Goal: Task Accomplishment & Management: Manage account settings

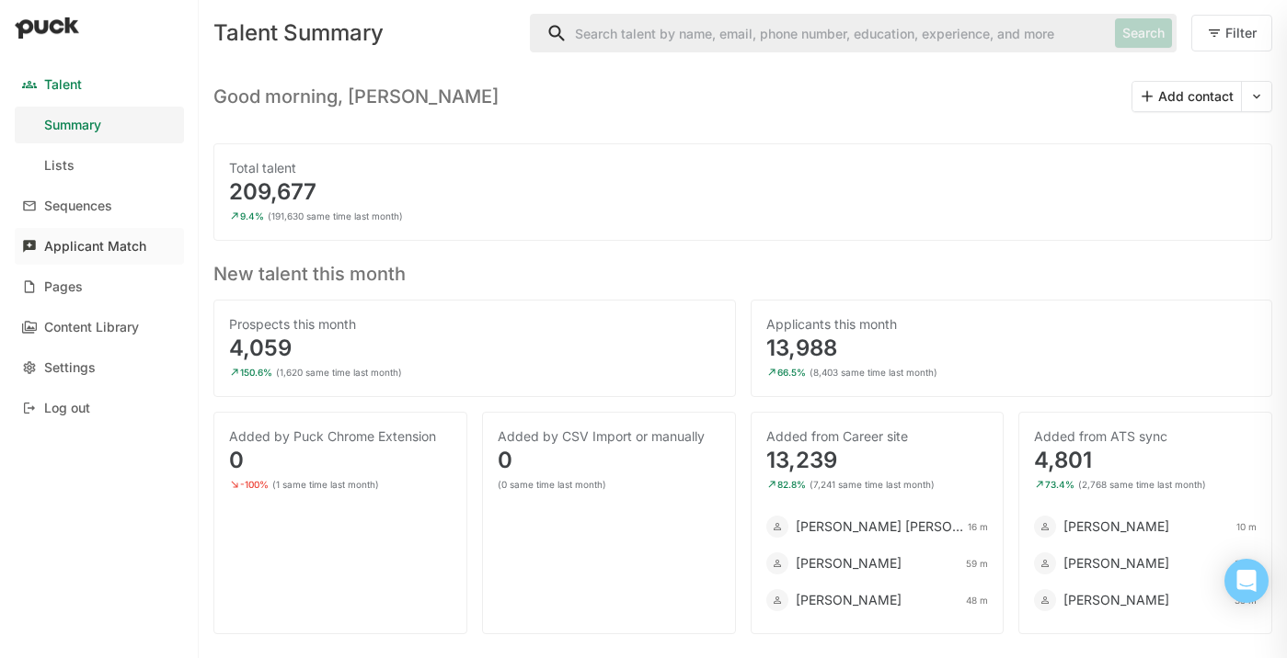
click at [100, 241] on div "Applicant Match" at bounding box center [95, 247] width 102 height 16
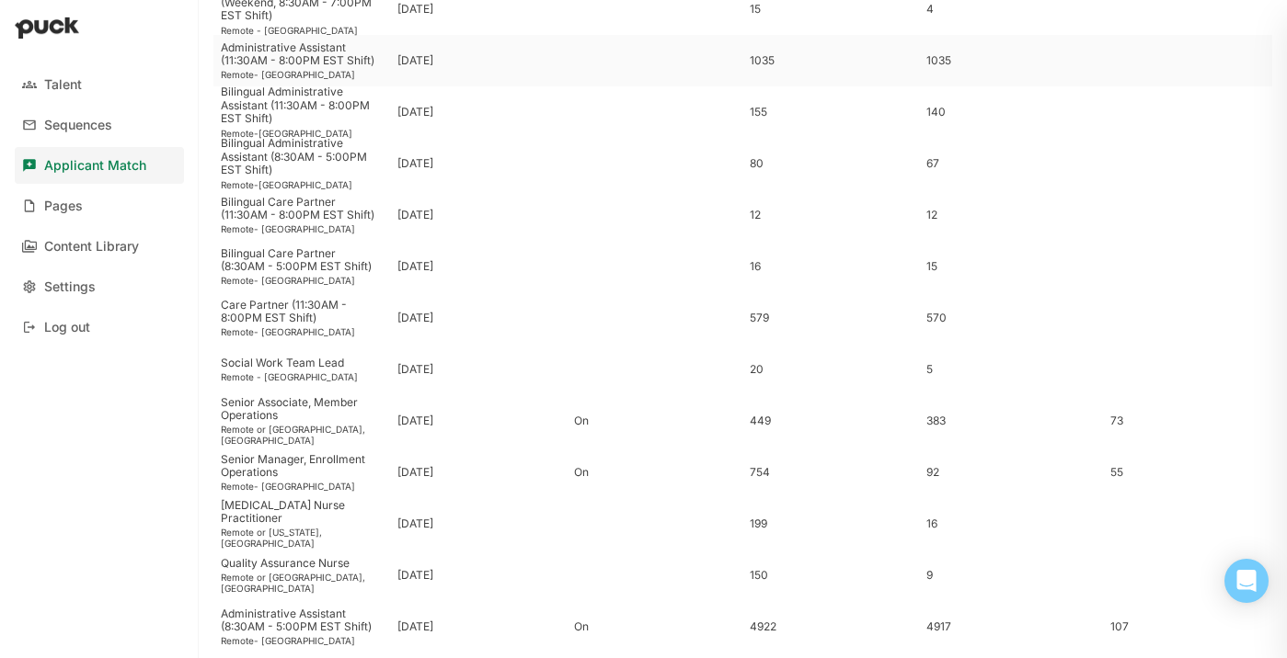
scroll to position [307, 0]
click at [310, 466] on div "Senior Manager, Enrollment Operations" at bounding box center [302, 463] width 162 height 27
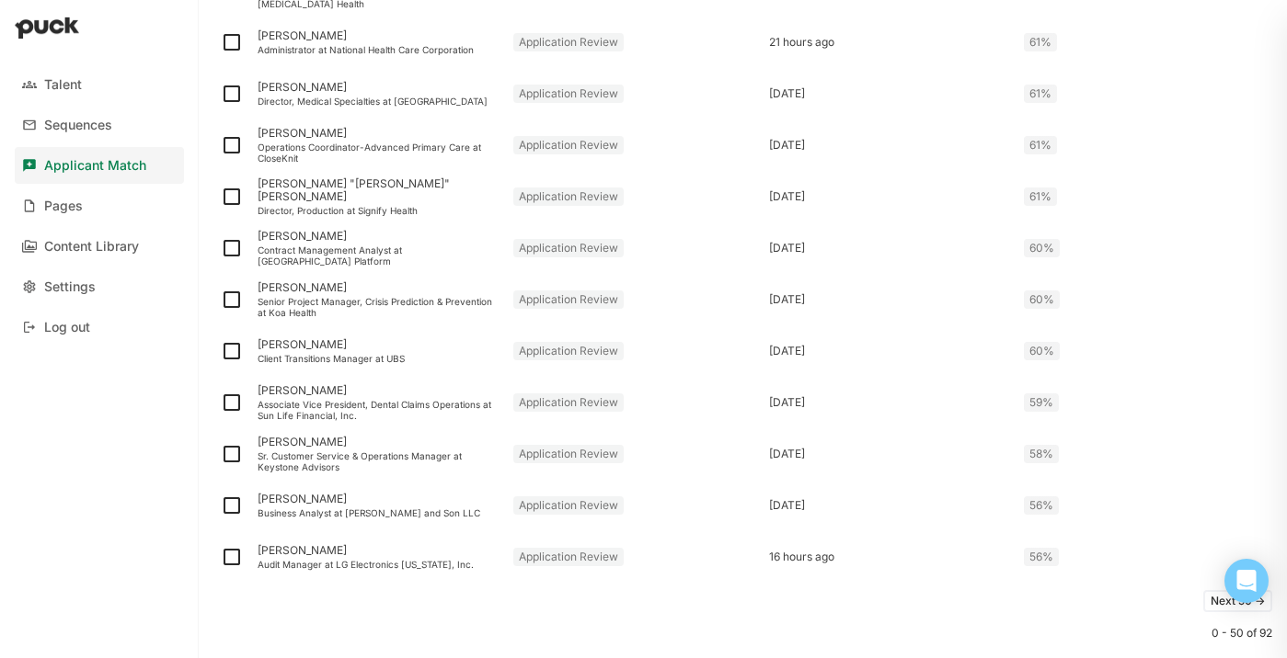
scroll to position [2376, 0]
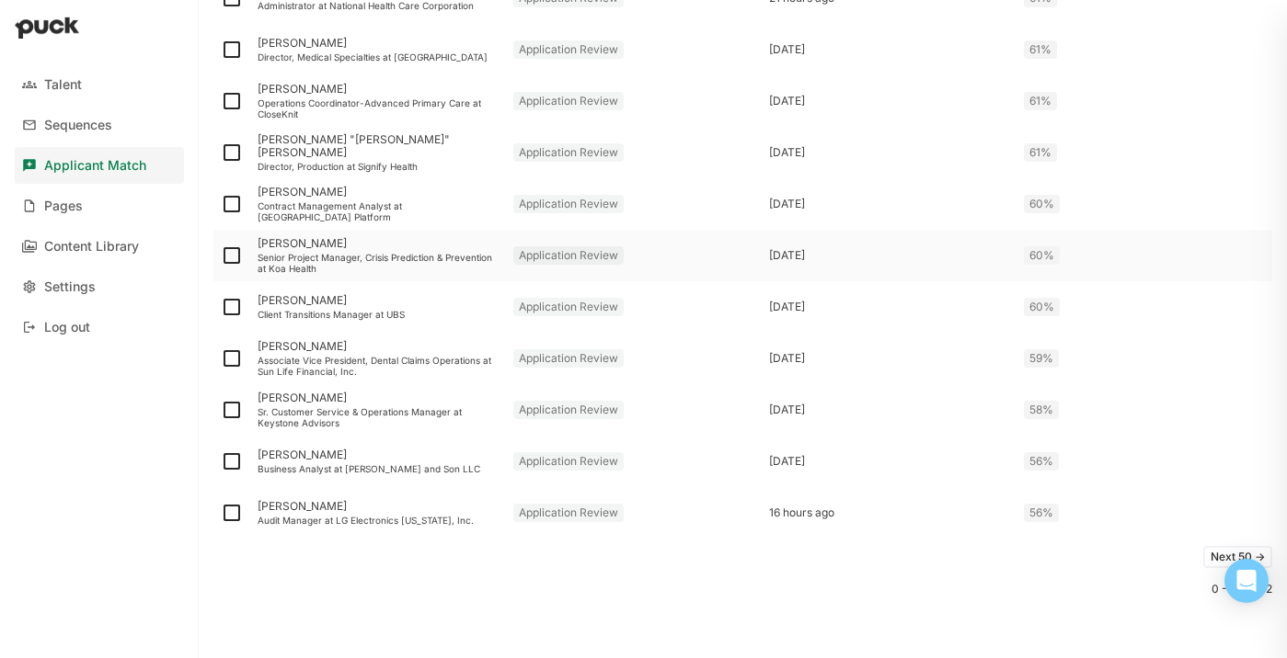
click at [322, 261] on div "Senior Project Manager, Crisis Prediction & Prevention at Koa Health" at bounding box center [378, 263] width 241 height 22
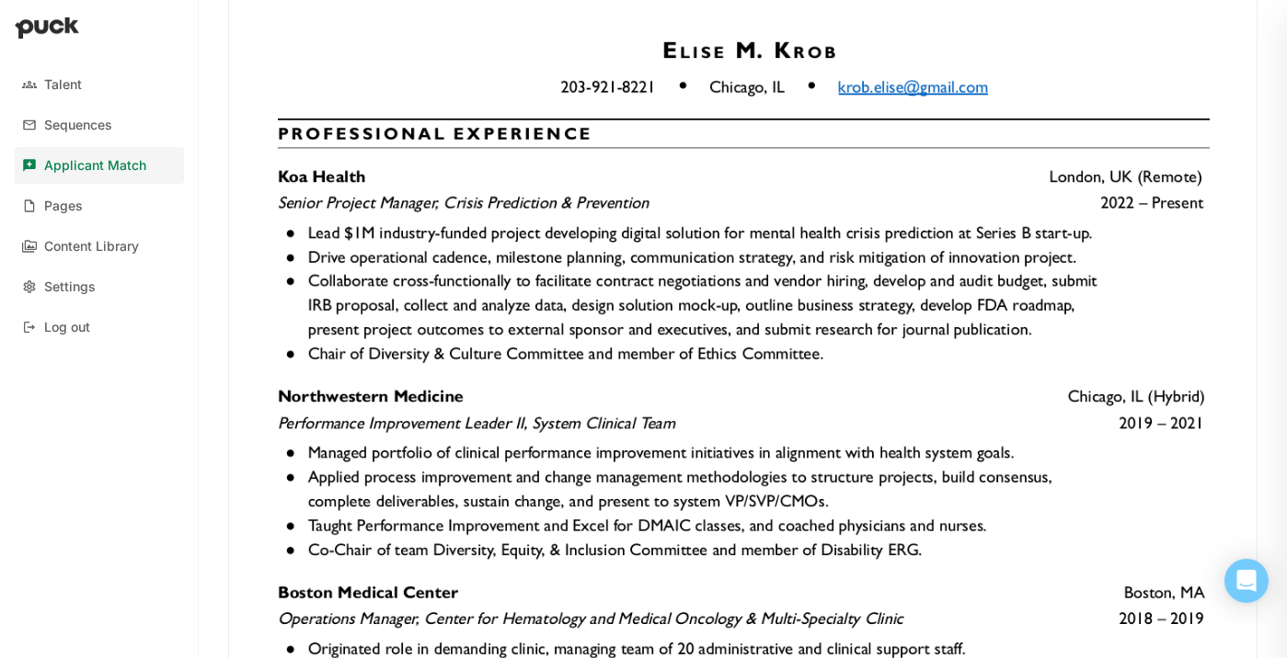
scroll to position [1982, 0]
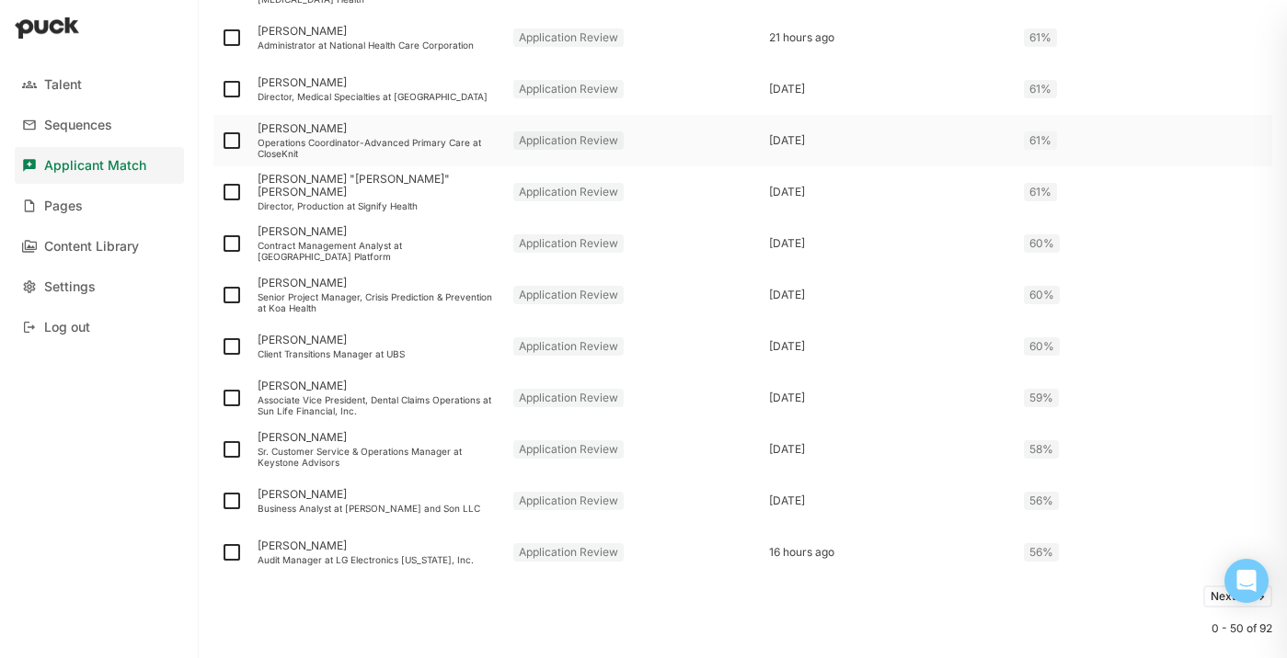
scroll to position [2336, 0]
click at [232, 291] on img at bounding box center [232, 296] width 22 height 22
click at [221, 296] on input "checkbox" at bounding box center [220, 296] width 1 height 1
checkbox input "true"
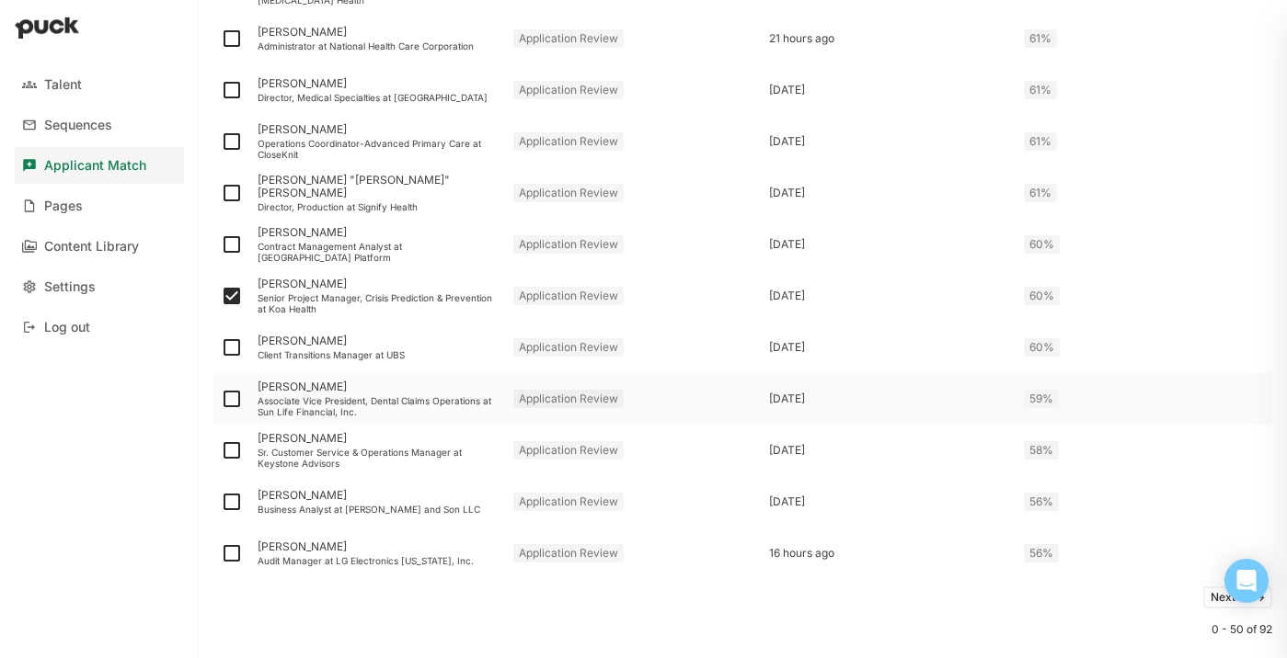
click at [234, 401] on img at bounding box center [232, 399] width 22 height 22
click at [221, 400] on input "checkbox" at bounding box center [220, 399] width 1 height 1
checkbox input "true"
click at [235, 552] on img at bounding box center [232, 554] width 22 height 22
click at [221, 554] on input "checkbox" at bounding box center [220, 554] width 1 height 1
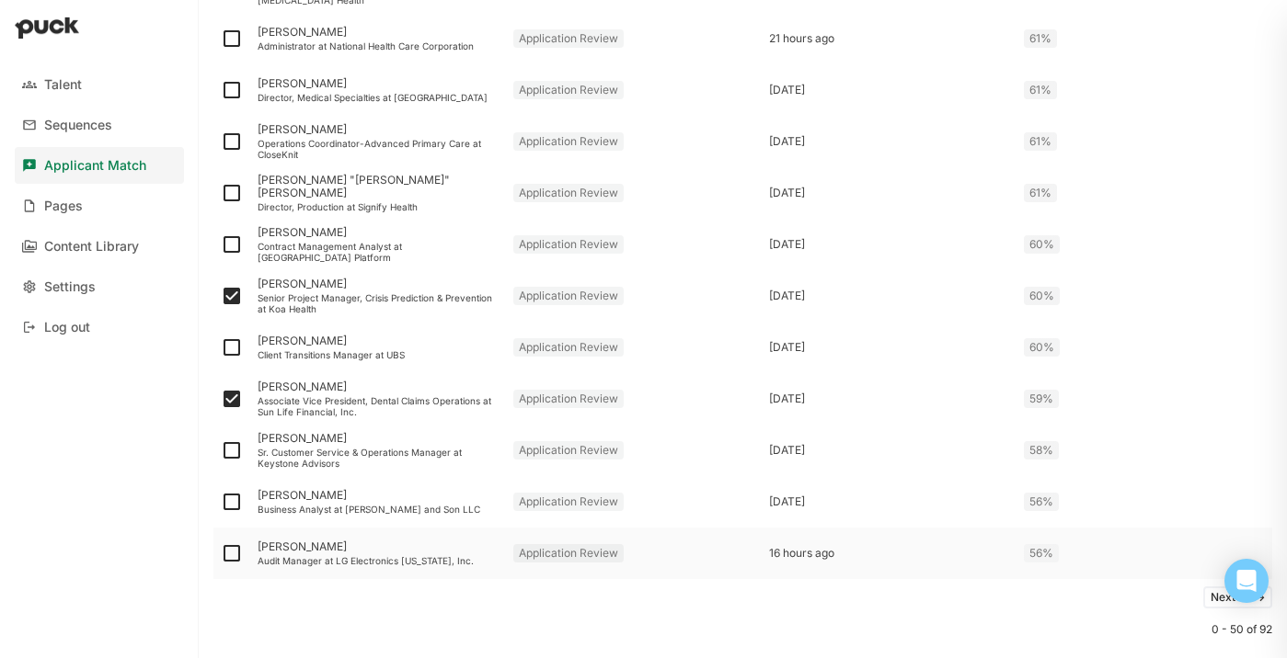
checkbox input "true"
click at [1214, 597] on button "Next 50 ->" at bounding box center [1237, 598] width 69 height 22
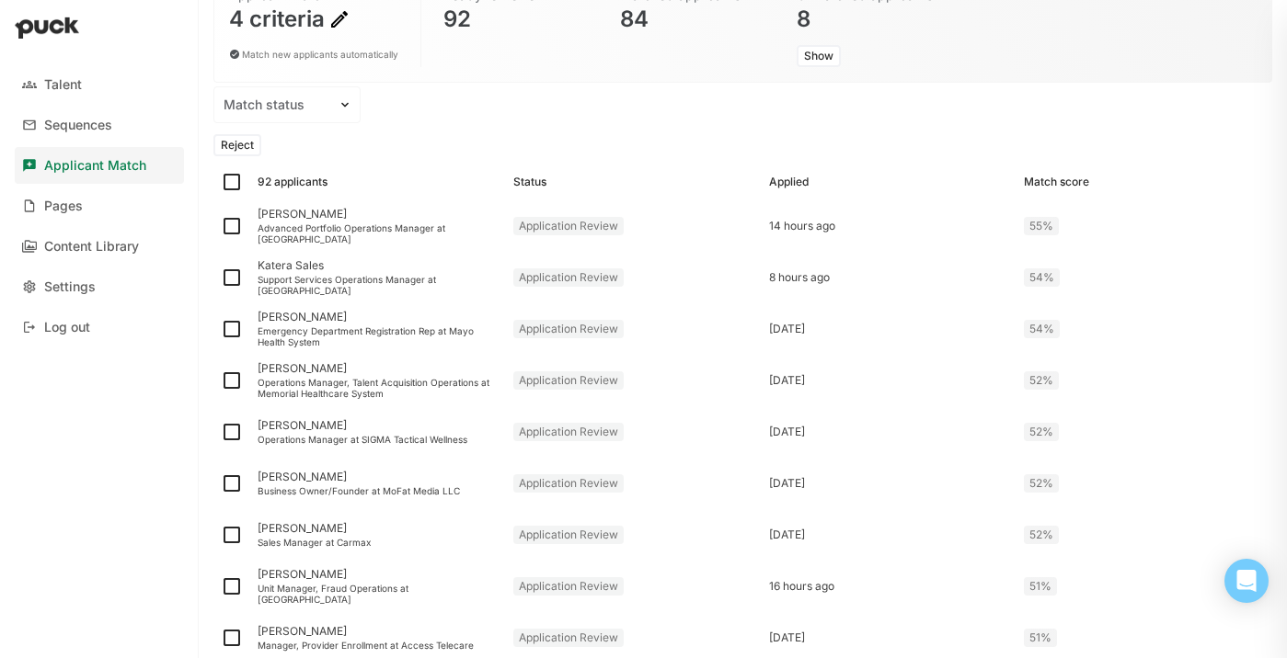
scroll to position [178, 0]
click at [233, 226] on img at bounding box center [232, 224] width 22 height 22
click at [221, 225] on input "checkbox" at bounding box center [220, 224] width 1 height 1
checkbox input "true"
click at [230, 271] on img at bounding box center [232, 276] width 22 height 22
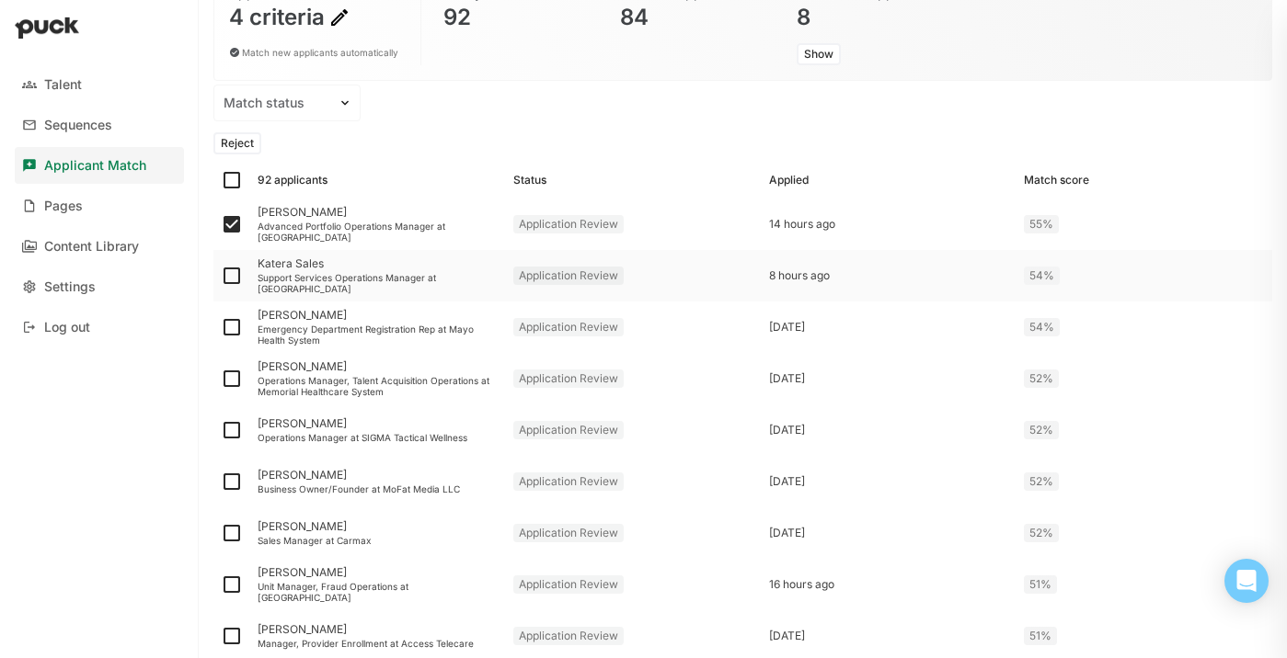
click at [221, 276] on input "checkbox" at bounding box center [220, 276] width 1 height 1
checkbox input "true"
click at [233, 320] on img at bounding box center [232, 327] width 22 height 22
click at [221, 327] on input "checkbox" at bounding box center [220, 327] width 1 height 1
checkbox input "true"
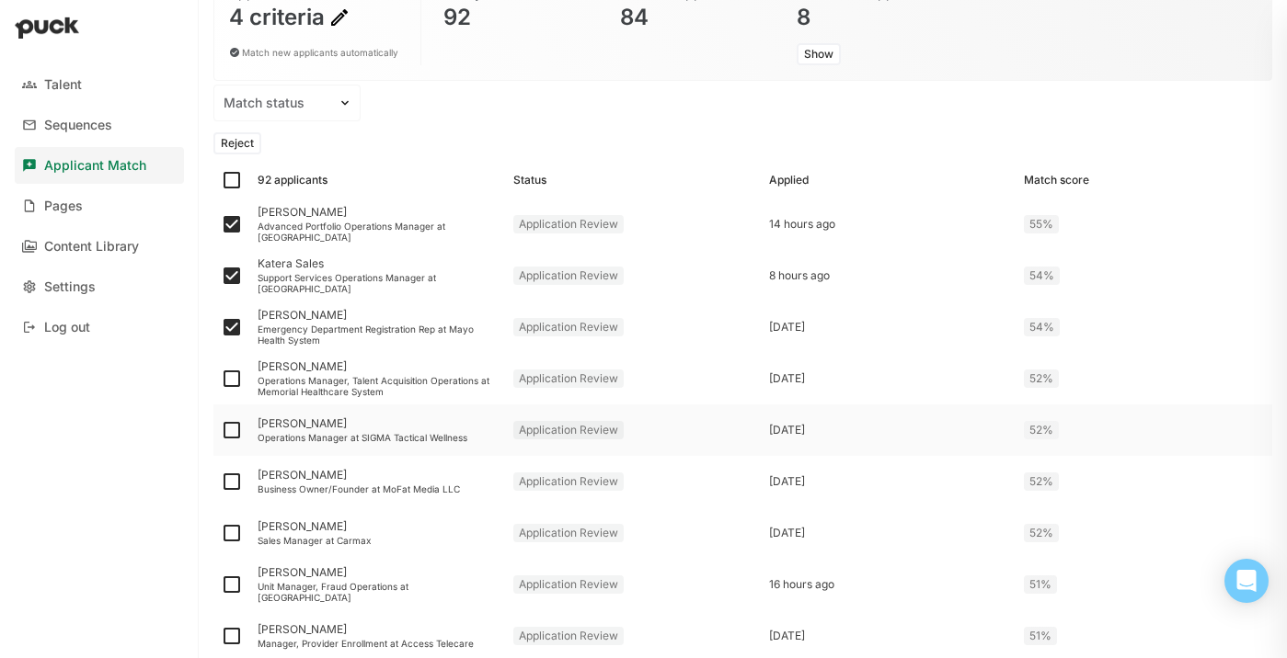
click at [223, 433] on img at bounding box center [232, 430] width 22 height 22
click at [221, 431] on input "checkbox" at bounding box center [220, 430] width 1 height 1
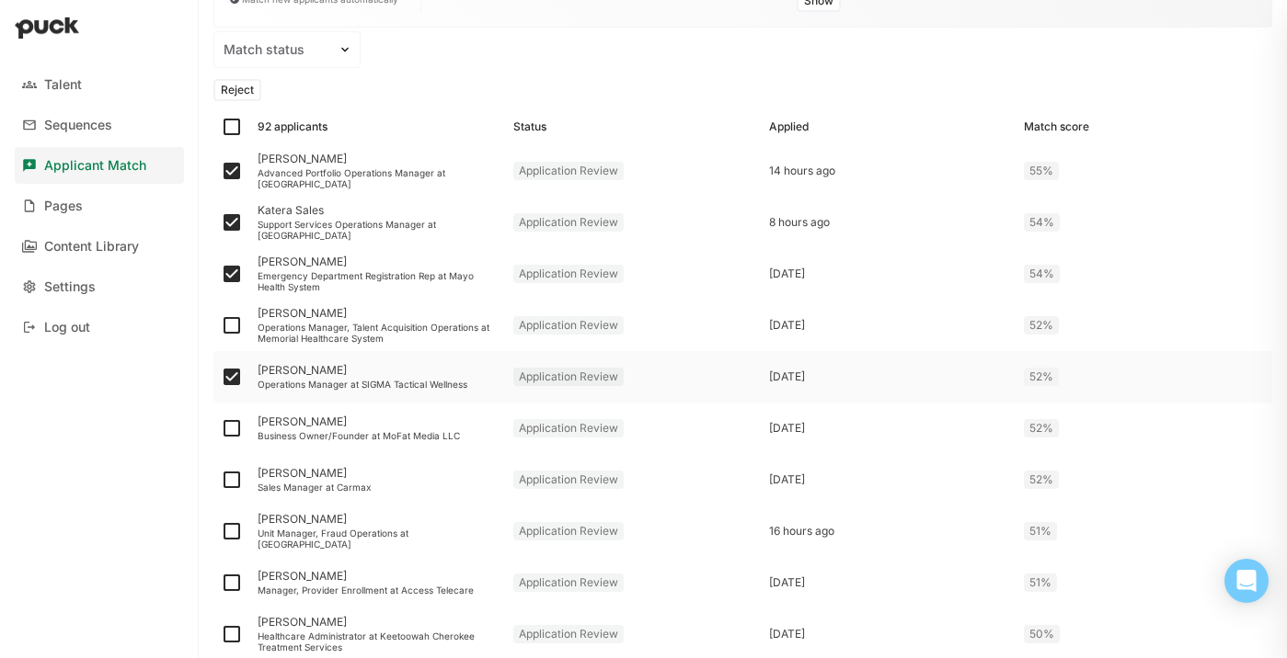
scroll to position [229, 0]
click at [231, 377] on img at bounding box center [232, 380] width 22 height 22
click at [221, 380] on input "checkbox" at bounding box center [220, 380] width 1 height 1
checkbox input "false"
click at [236, 429] on img at bounding box center [232, 431] width 22 height 22
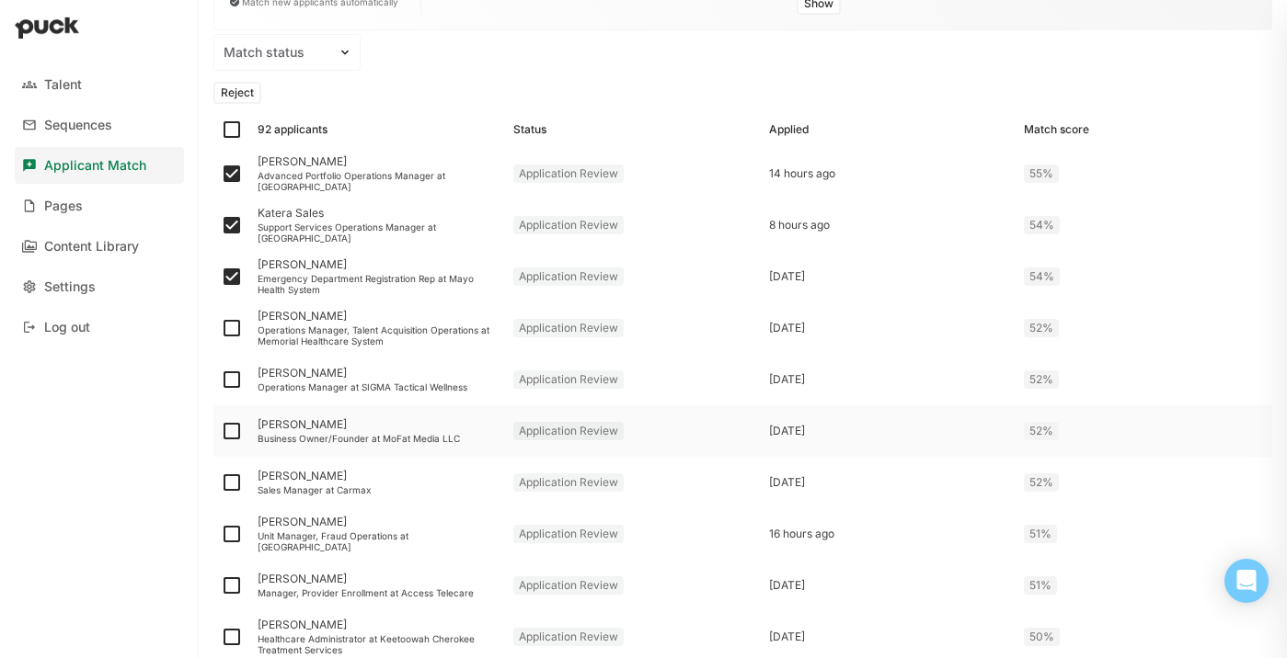
click at [221, 431] on input "checkbox" at bounding box center [220, 431] width 1 height 1
checkbox input "true"
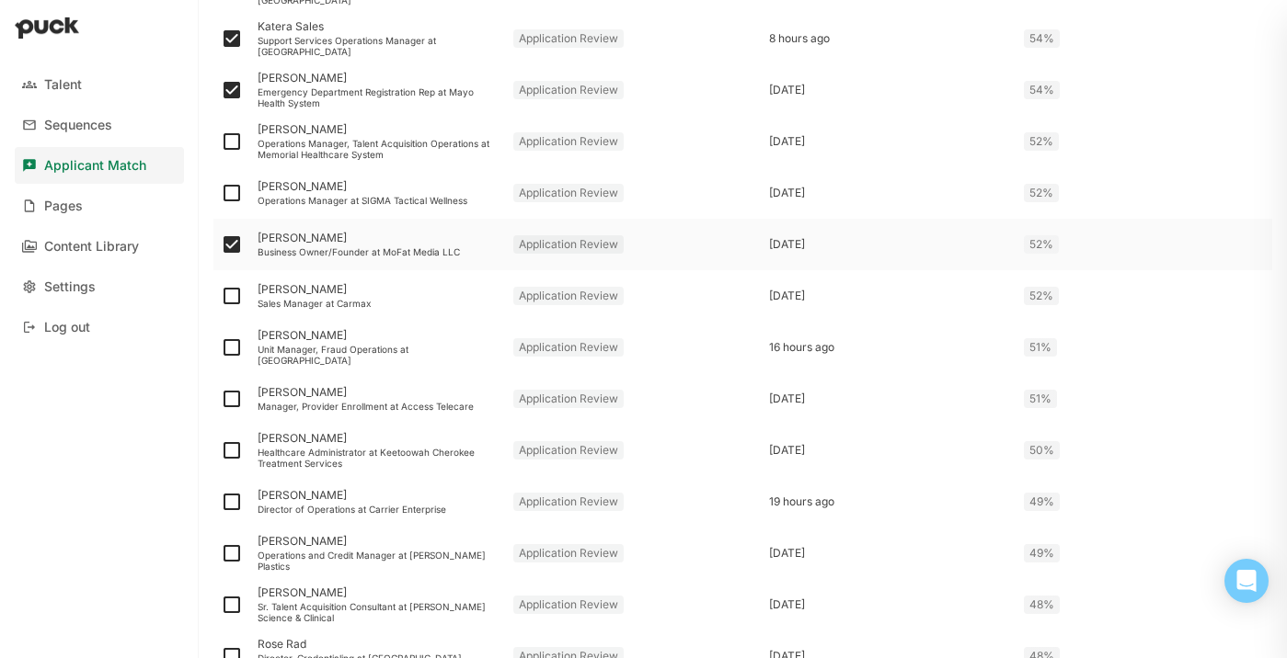
scroll to position [421, 0]
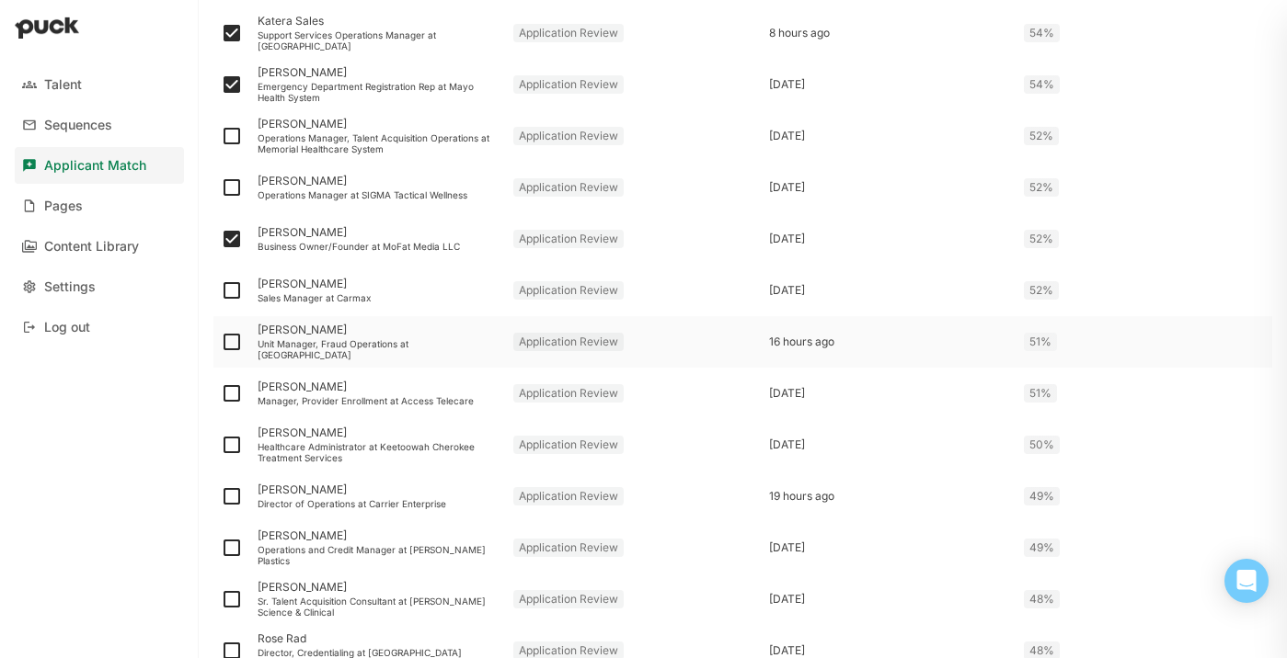
click at [232, 337] on img at bounding box center [232, 342] width 22 height 22
click at [221, 342] on input "checkbox" at bounding box center [220, 342] width 1 height 1
checkbox input "true"
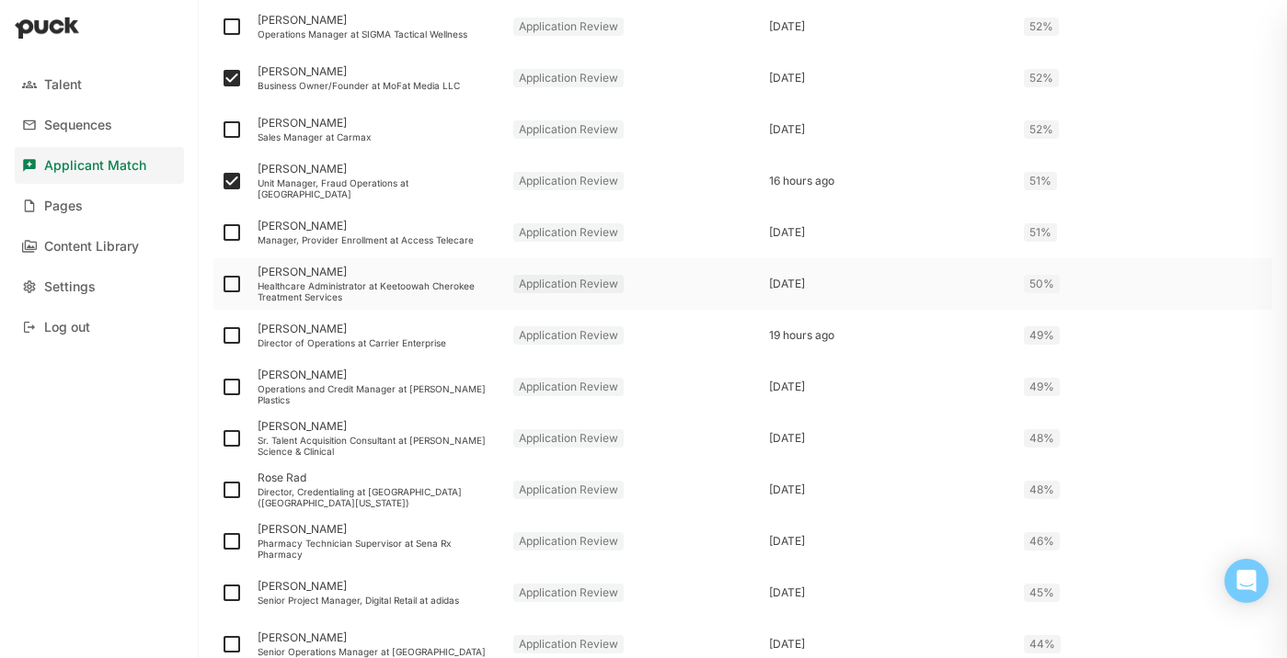
scroll to position [581, 0]
click at [236, 335] on img at bounding box center [232, 337] width 22 height 22
click at [221, 337] on input "checkbox" at bounding box center [220, 337] width 1 height 1
checkbox input "true"
click at [229, 387] on img at bounding box center [232, 388] width 22 height 22
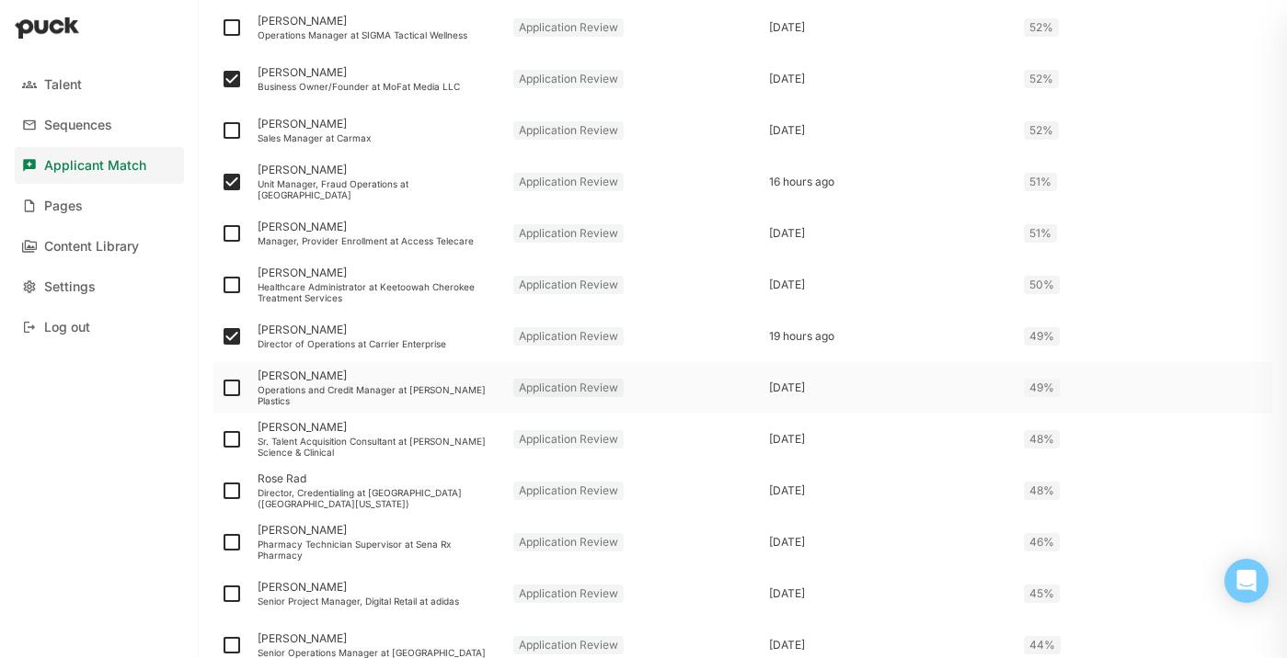
click at [221, 388] on input "checkbox" at bounding box center [220, 388] width 1 height 1
checkbox input "true"
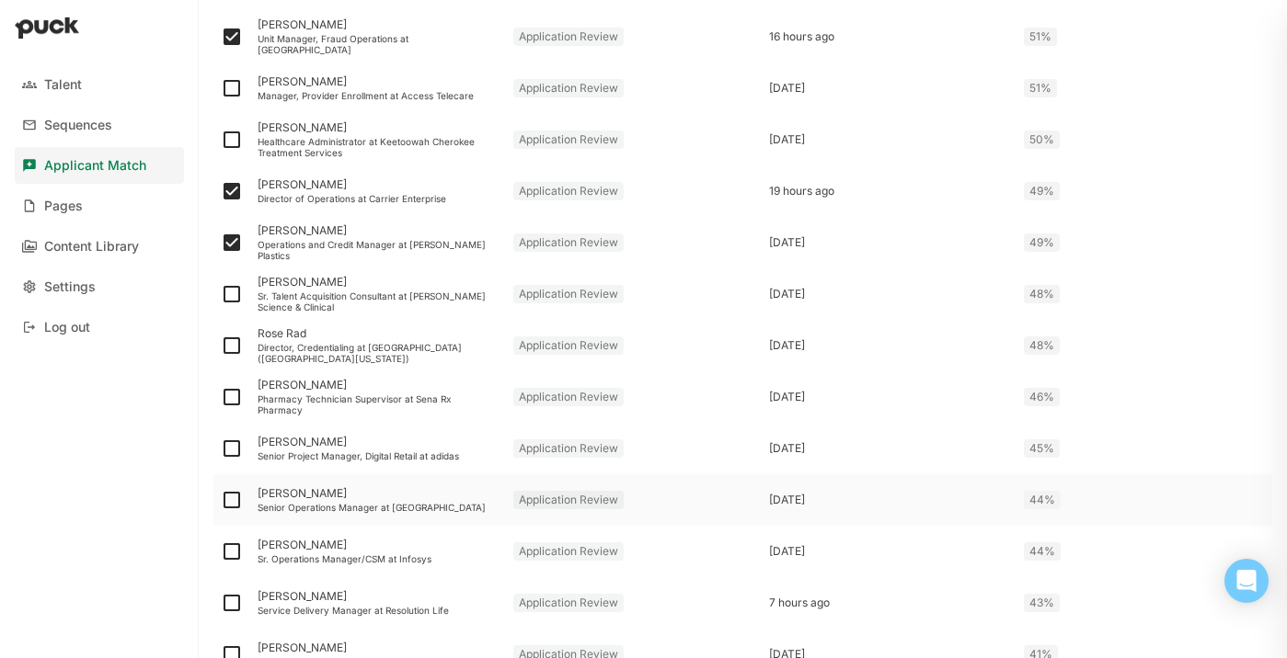
scroll to position [737, 0]
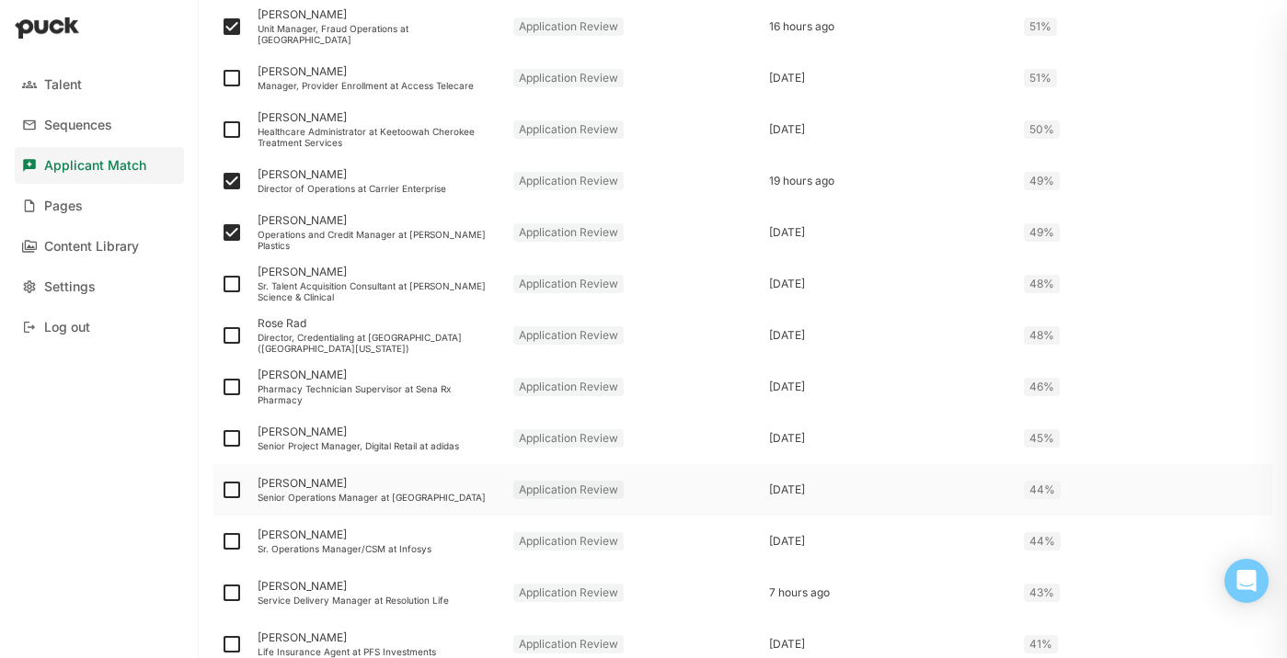
click at [231, 492] on img at bounding box center [232, 490] width 22 height 22
click at [221, 491] on input "checkbox" at bounding box center [220, 490] width 1 height 1
checkbox input "true"
click at [321, 496] on div "Senior Operations Manager at [GEOGRAPHIC_DATA]" at bounding box center [378, 497] width 241 height 11
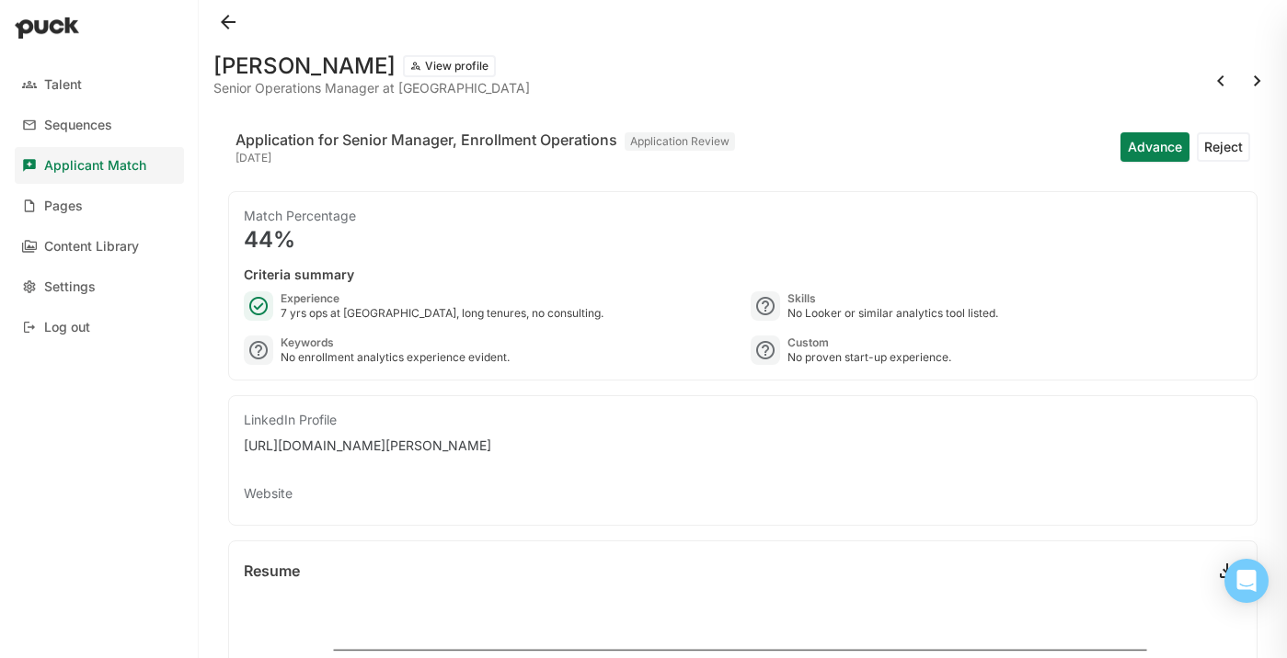
click at [228, 20] on button at bounding box center [227, 21] width 29 height 29
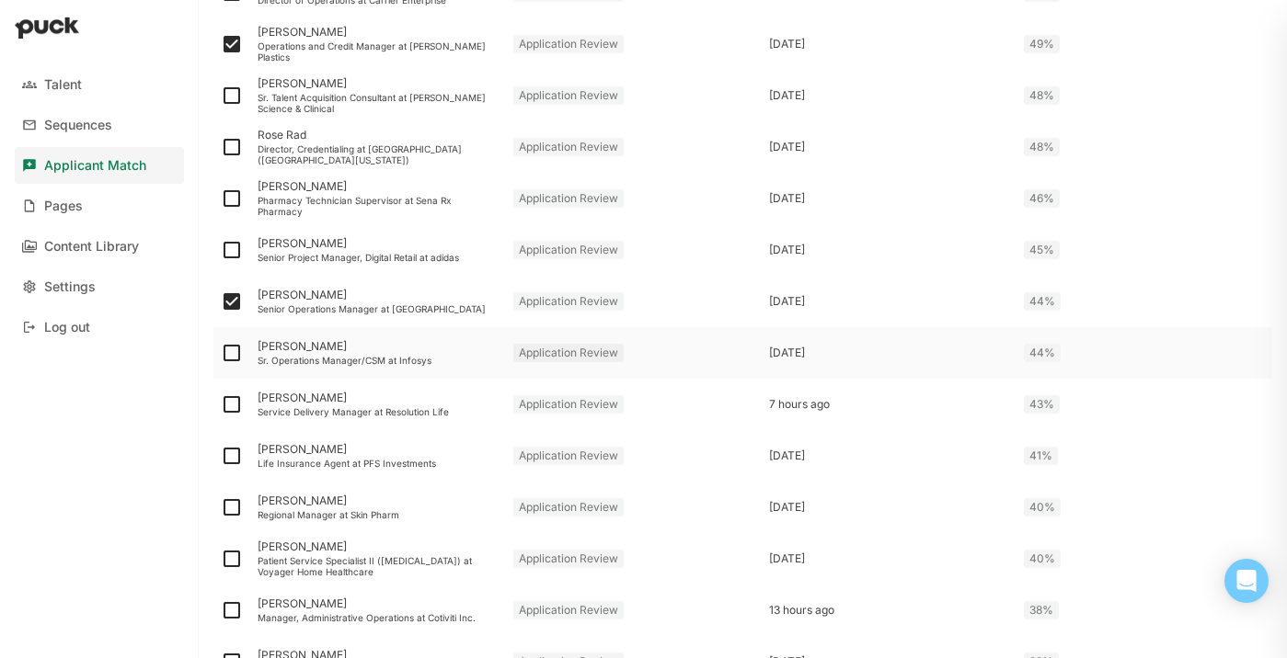
scroll to position [932, 0]
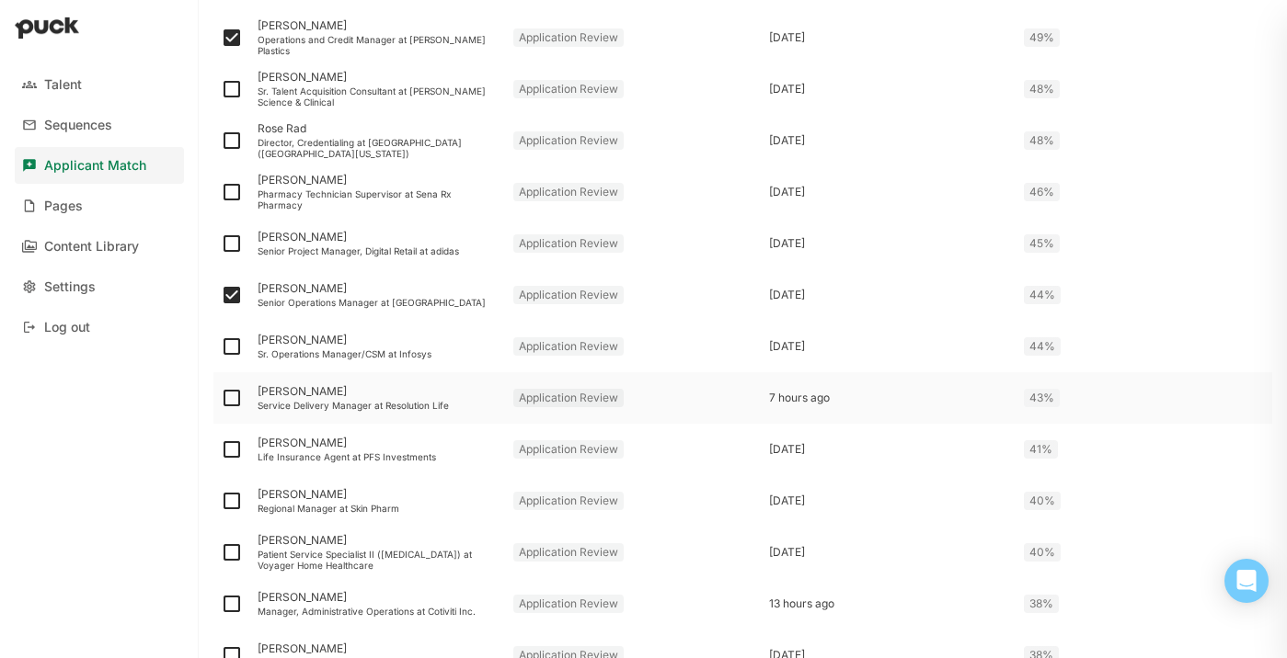
click at [233, 395] on img at bounding box center [232, 398] width 22 height 22
click at [221, 398] on input "checkbox" at bounding box center [220, 398] width 1 height 1
checkbox input "true"
click at [238, 498] on img at bounding box center [232, 501] width 22 height 22
click at [221, 501] on input "checkbox" at bounding box center [220, 501] width 1 height 1
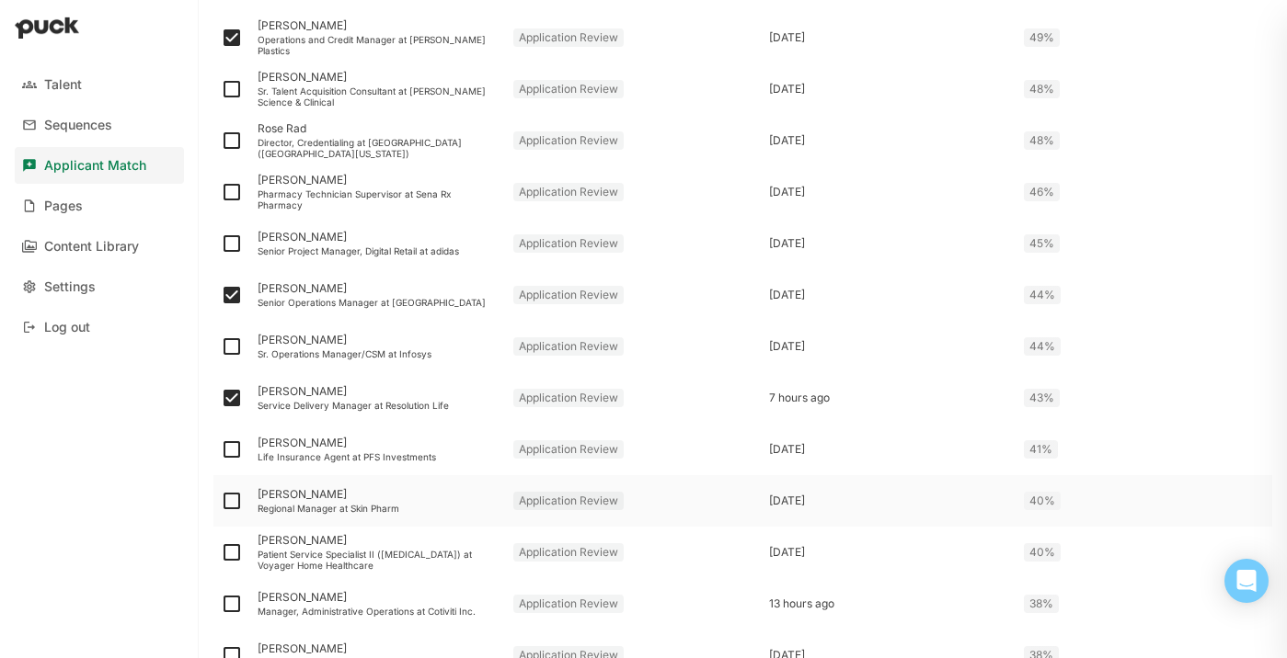
checkbox input "true"
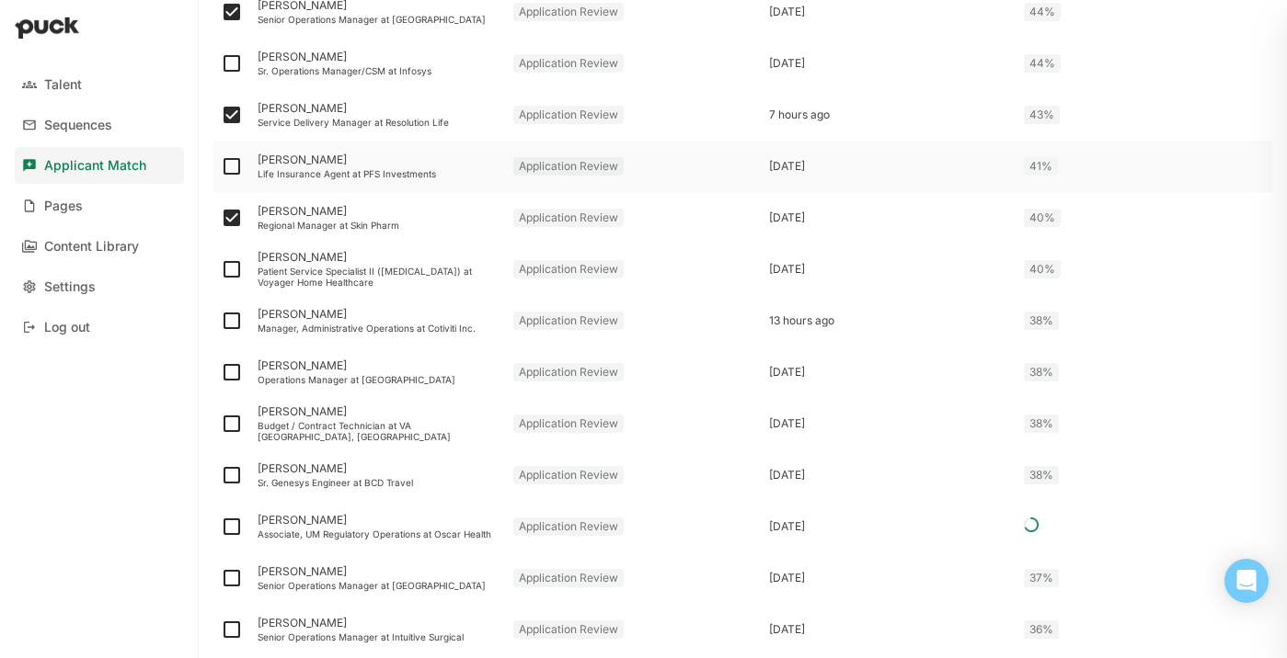
scroll to position [1227, 0]
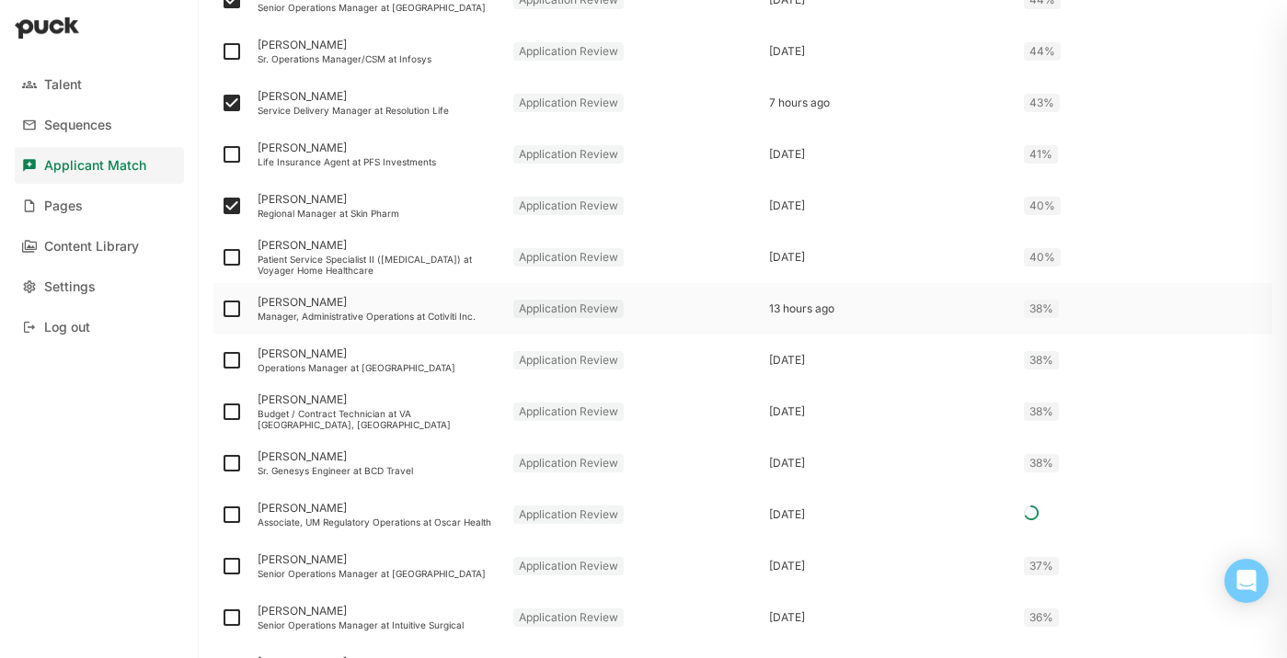
click at [236, 314] on img at bounding box center [232, 309] width 22 height 22
click at [221, 310] on input "checkbox" at bounding box center [220, 309] width 1 height 1
checkbox input "true"
click at [235, 357] on img at bounding box center [232, 360] width 22 height 22
click at [221, 361] on input "checkbox" at bounding box center [220, 361] width 1 height 1
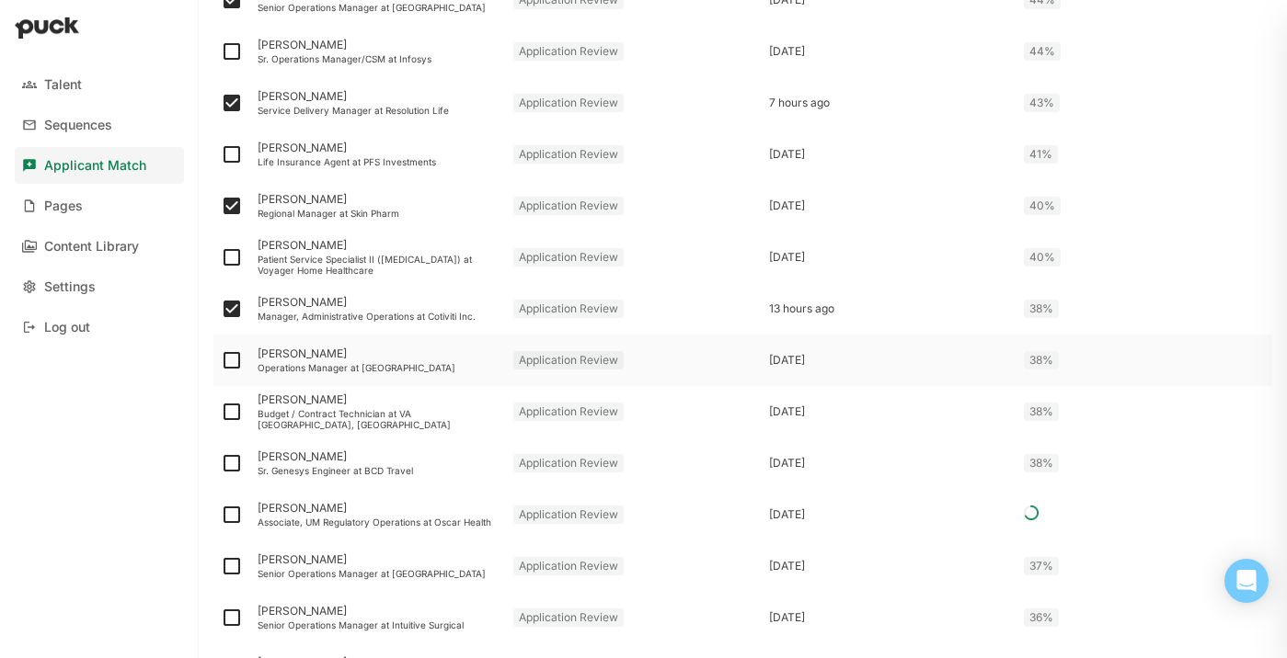
checkbox input "true"
click at [231, 411] on img at bounding box center [232, 412] width 22 height 22
click at [221, 412] on input "checkbox" at bounding box center [220, 412] width 1 height 1
checkbox input "true"
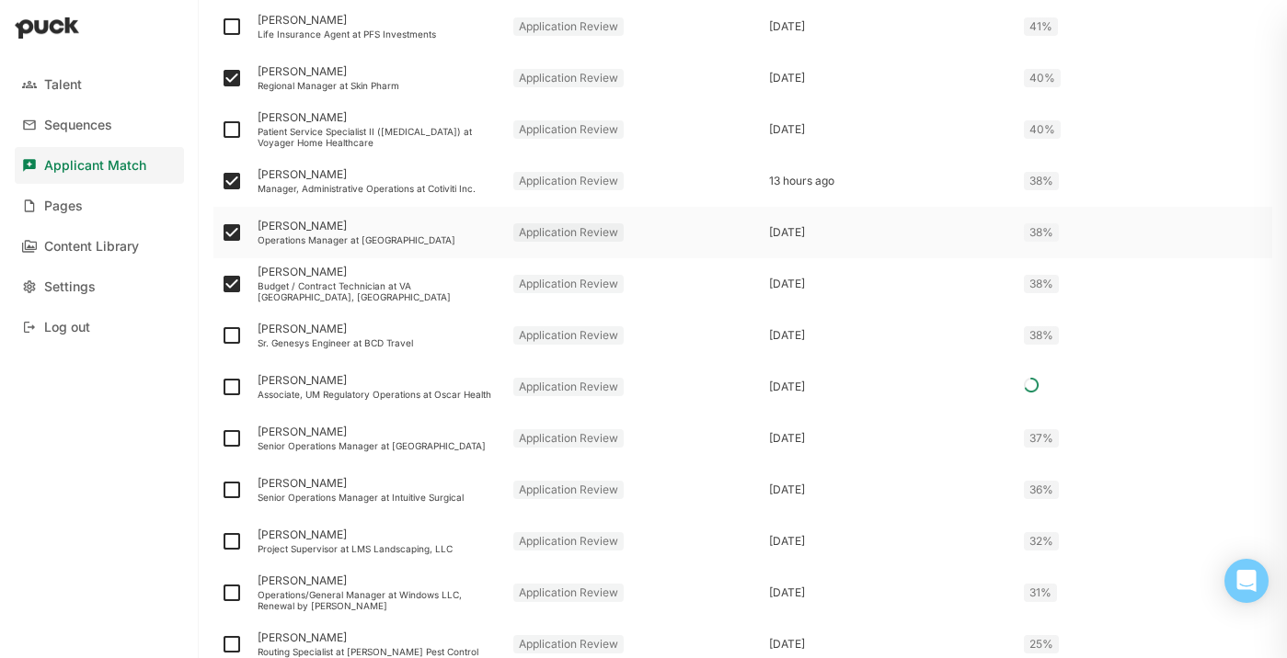
scroll to position [1359, 0]
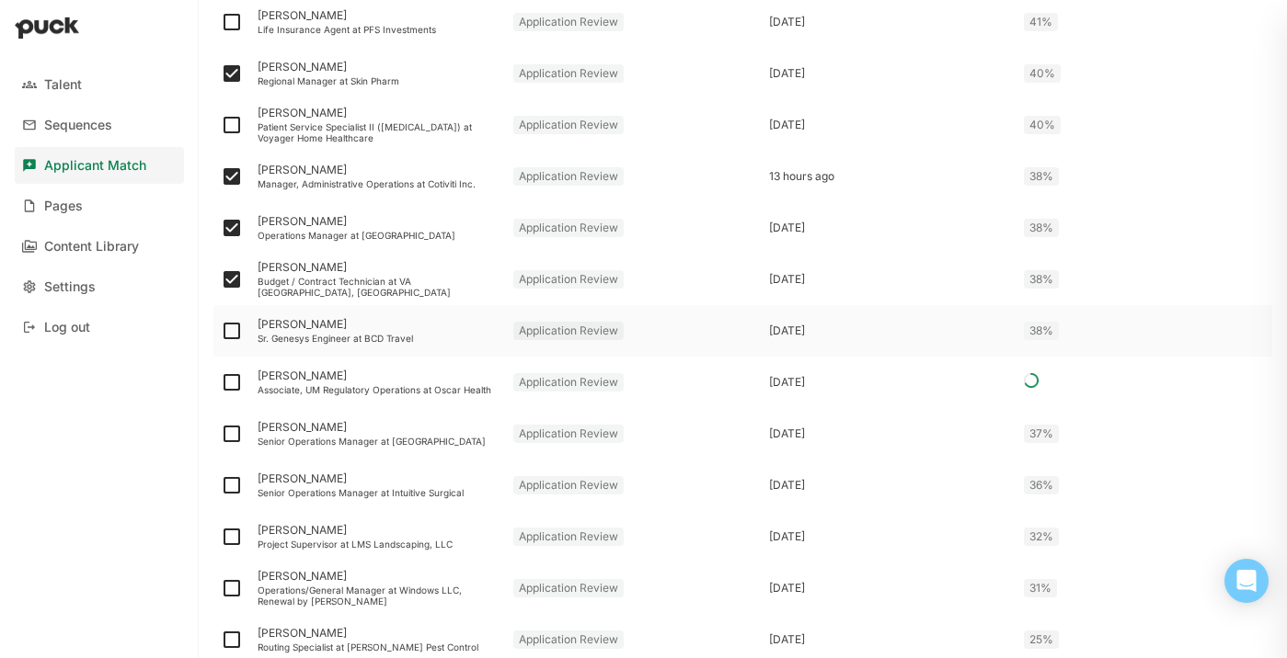
click at [228, 333] on img at bounding box center [232, 331] width 22 height 22
click at [221, 332] on input "checkbox" at bounding box center [220, 331] width 1 height 1
checkbox input "true"
click at [238, 433] on img at bounding box center [232, 434] width 22 height 22
click at [221, 434] on input "checkbox" at bounding box center [220, 434] width 1 height 1
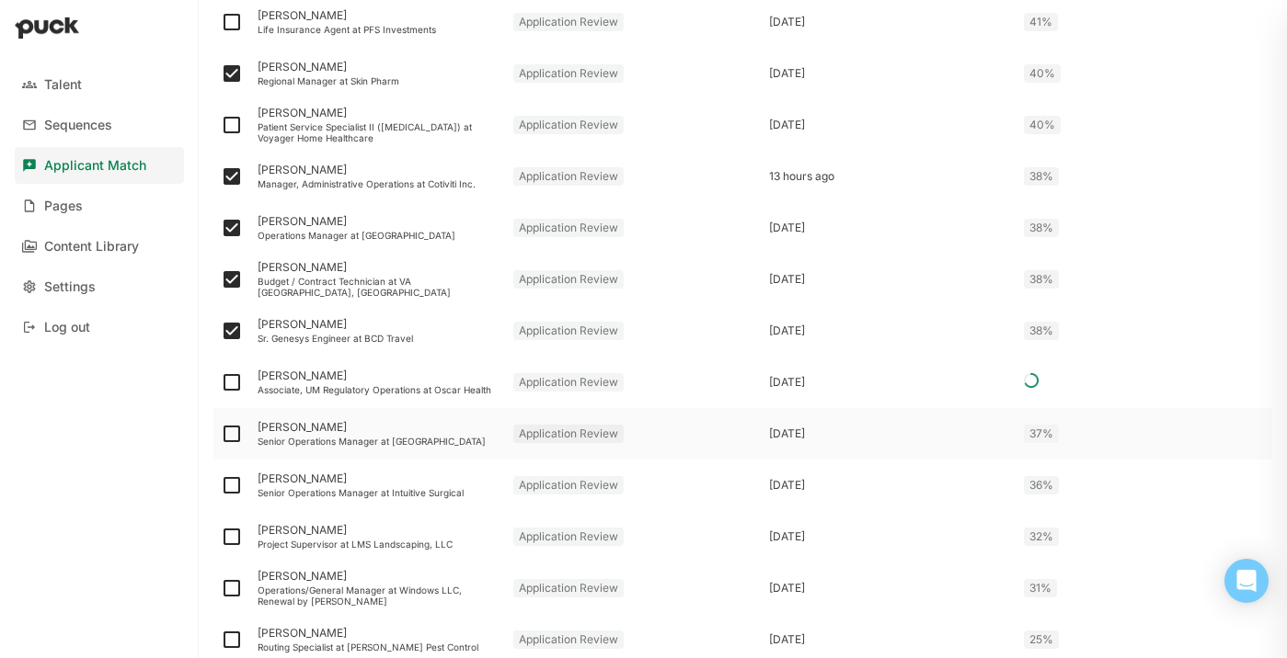
checkbox input "true"
click at [235, 483] on img at bounding box center [232, 486] width 22 height 22
click at [221, 486] on input "checkbox" at bounding box center [220, 486] width 1 height 1
checkbox input "true"
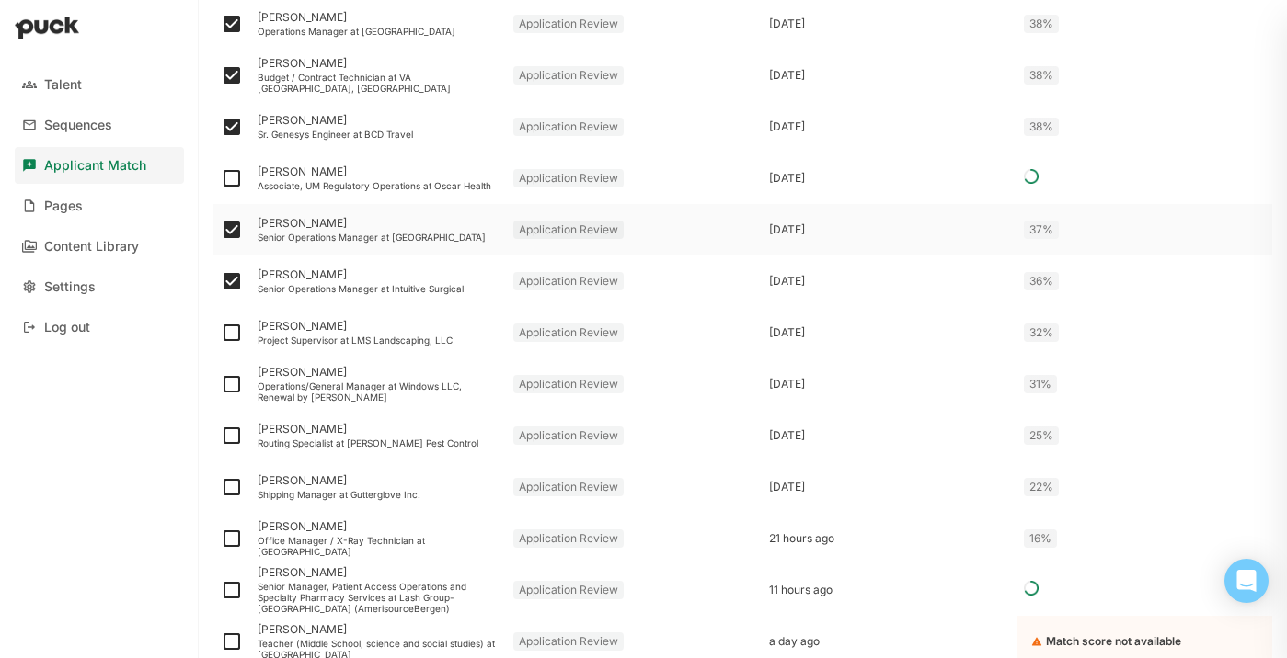
scroll to position [1566, 0]
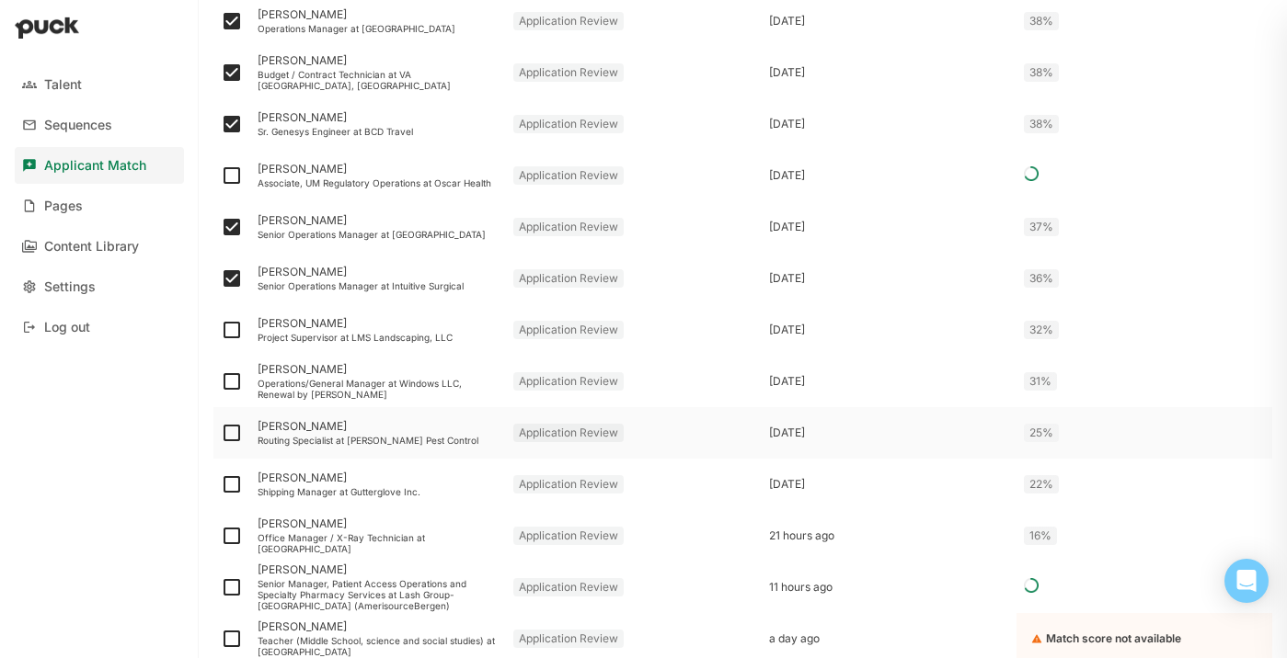
click at [236, 434] on img at bounding box center [232, 433] width 22 height 22
click at [221, 434] on input "checkbox" at bounding box center [220, 433] width 1 height 1
checkbox input "true"
click at [245, 484] on div at bounding box center [231, 485] width 37 height 52
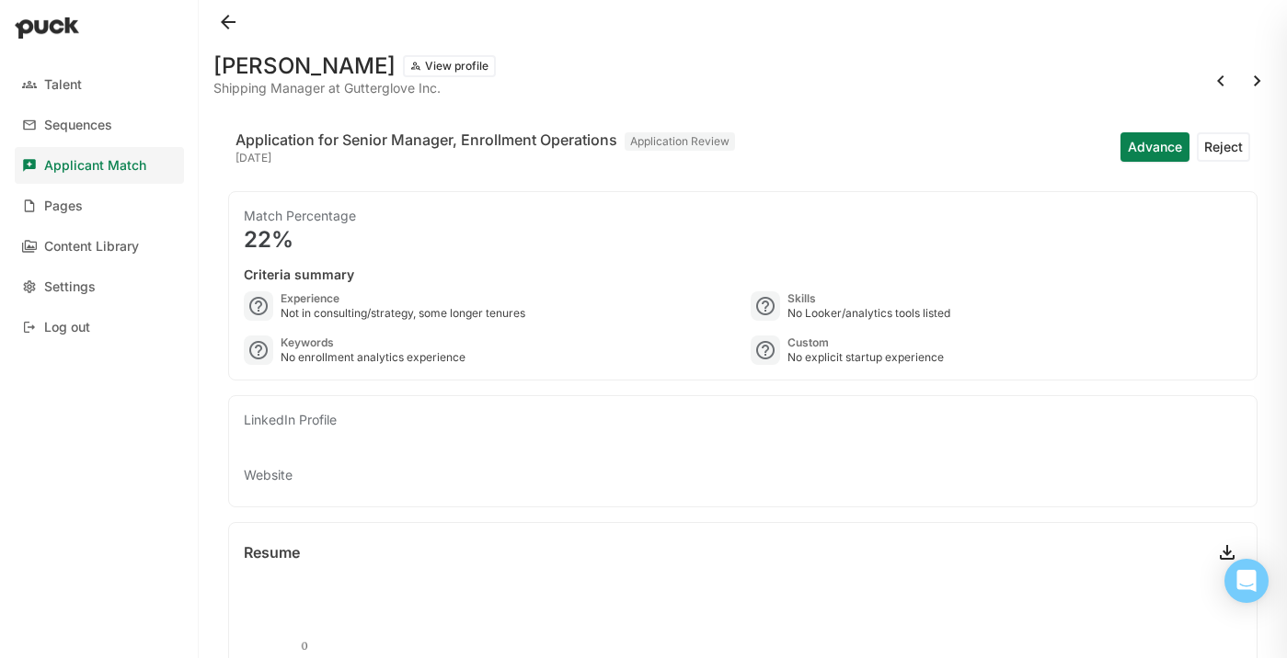
click at [235, 22] on button at bounding box center [227, 21] width 29 height 29
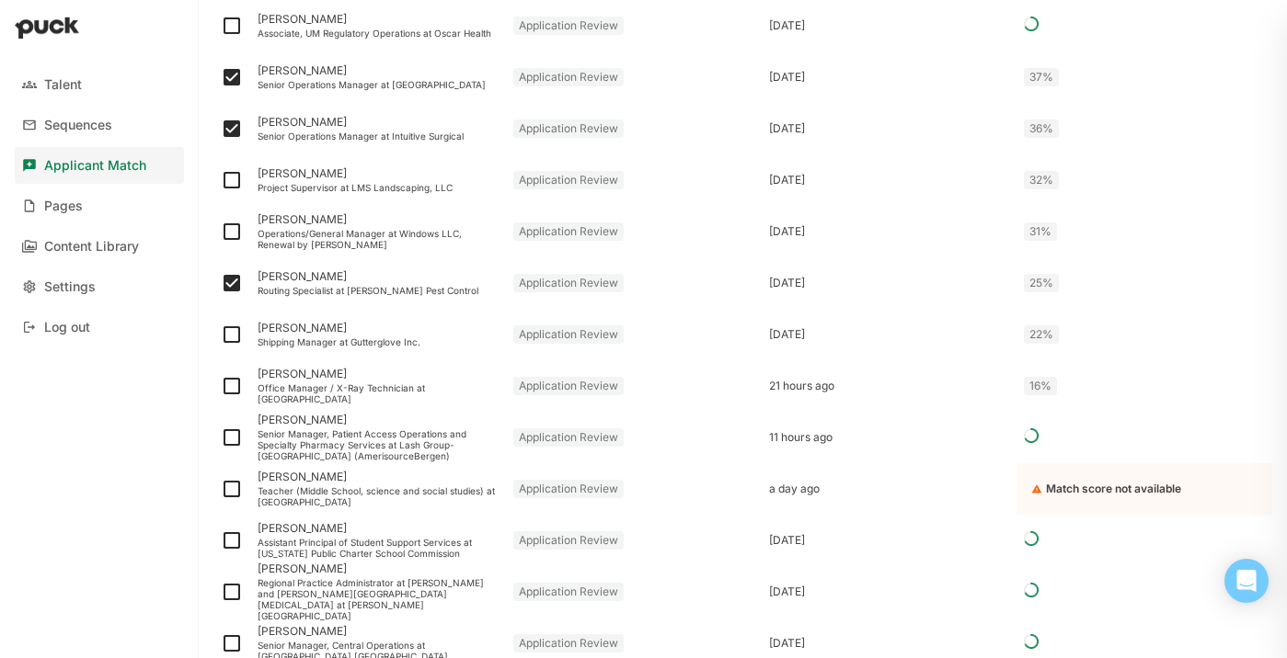
scroll to position [1745, 0]
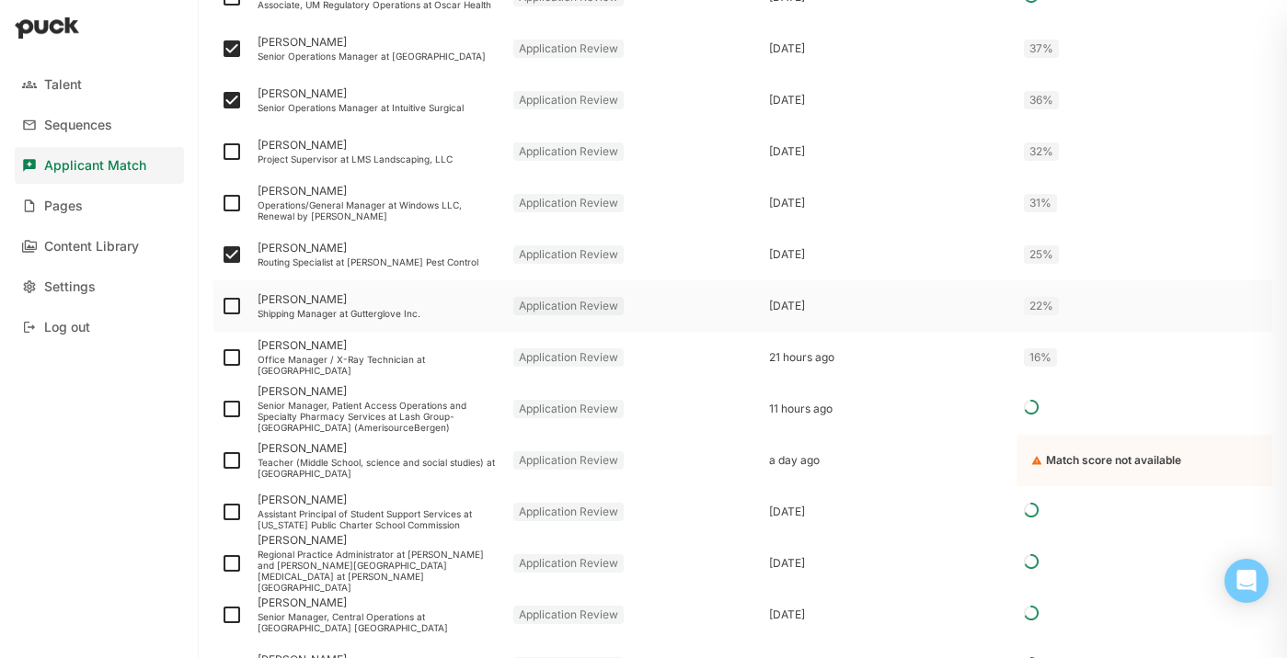
click at [230, 307] on img at bounding box center [232, 306] width 22 height 22
click at [221, 307] on input "checkbox" at bounding box center [220, 306] width 1 height 1
checkbox input "true"
click at [239, 355] on img at bounding box center [232, 358] width 22 height 22
click at [221, 358] on input "checkbox" at bounding box center [220, 358] width 1 height 1
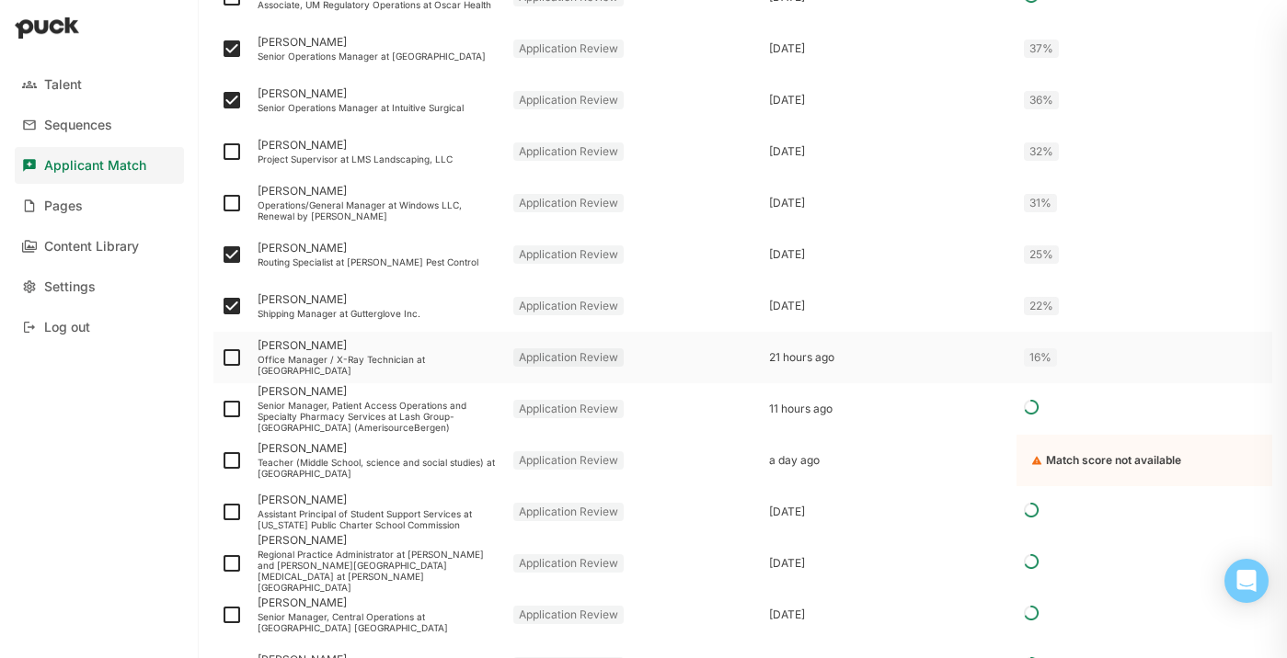
checkbox input "true"
click at [230, 410] on img at bounding box center [232, 409] width 22 height 22
click at [221, 410] on input "checkbox" at bounding box center [220, 409] width 1 height 1
checkbox input "true"
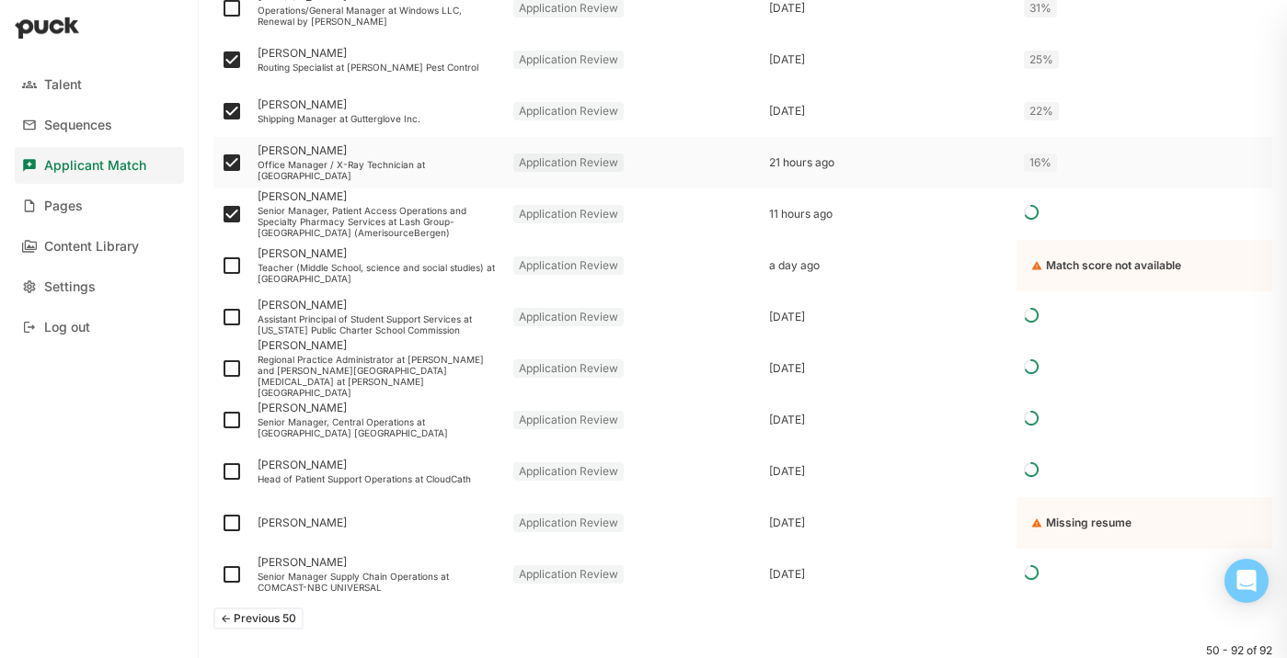
scroll to position [1943, 0]
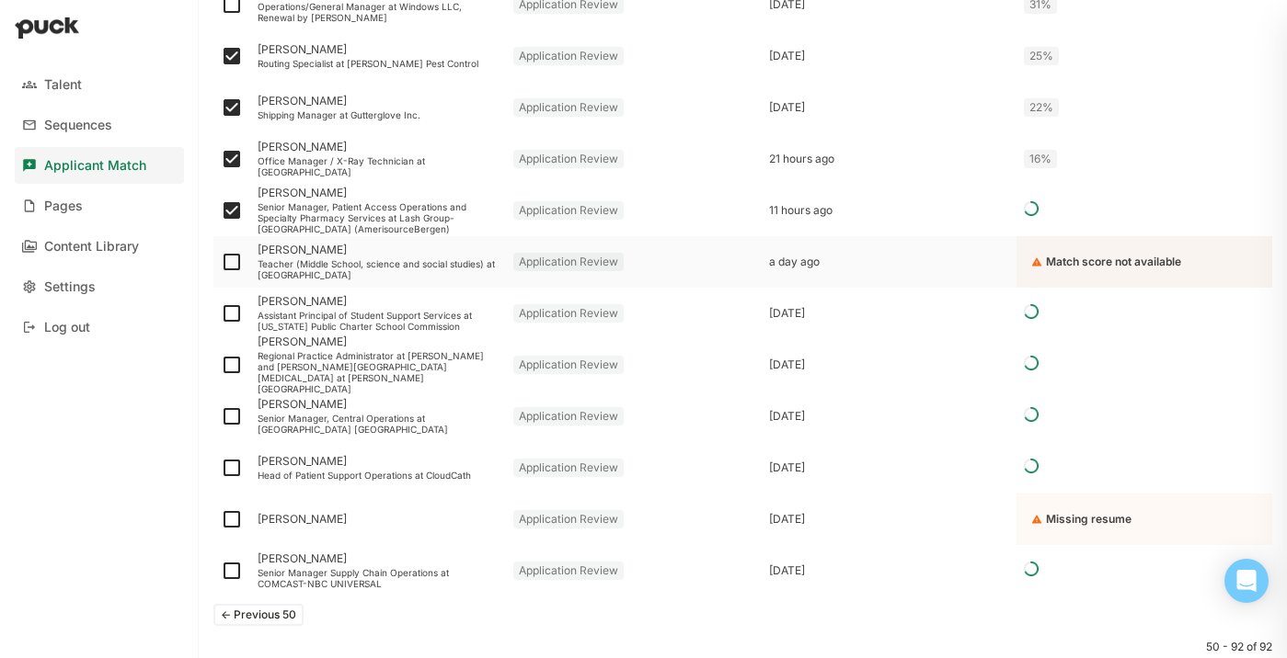
click at [227, 261] on img at bounding box center [232, 262] width 22 height 22
click at [221, 262] on input "checkbox" at bounding box center [220, 262] width 1 height 1
checkbox input "true"
click at [238, 314] on img at bounding box center [232, 314] width 22 height 22
click at [221, 314] on input "checkbox" at bounding box center [220, 314] width 1 height 1
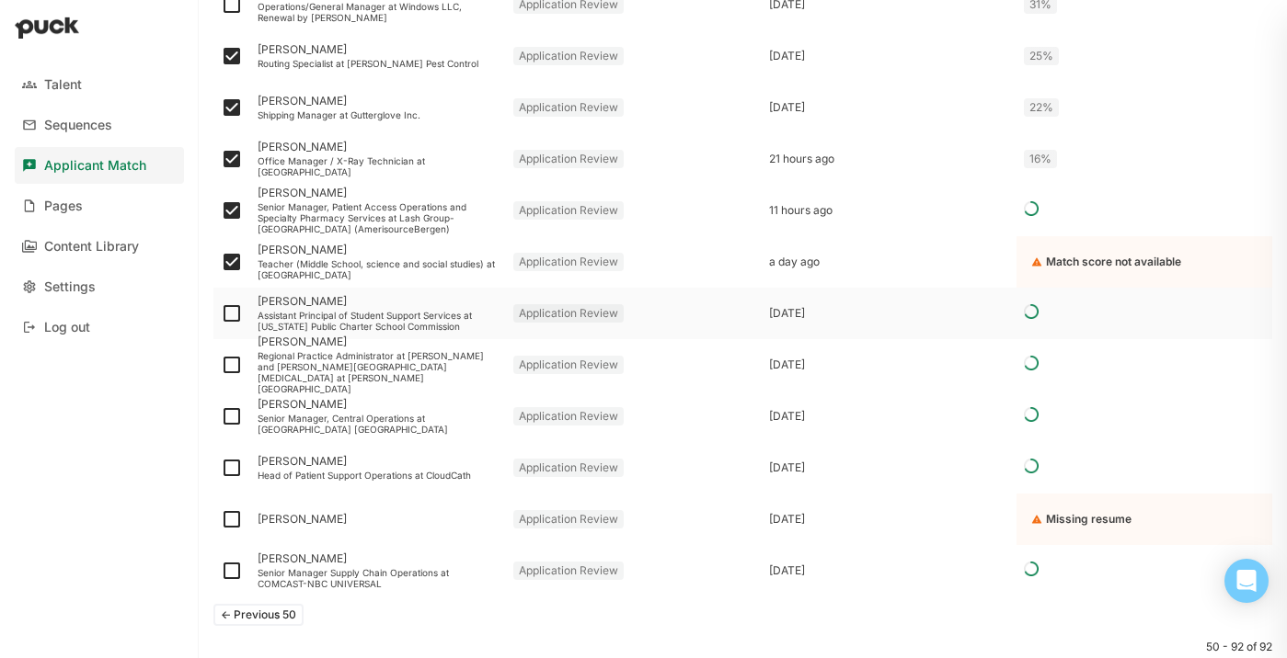
checkbox input "true"
click at [237, 363] on img at bounding box center [232, 365] width 22 height 22
click at [221, 365] on input "checkbox" at bounding box center [220, 365] width 1 height 1
checkbox input "true"
click at [237, 418] on img at bounding box center [232, 417] width 22 height 22
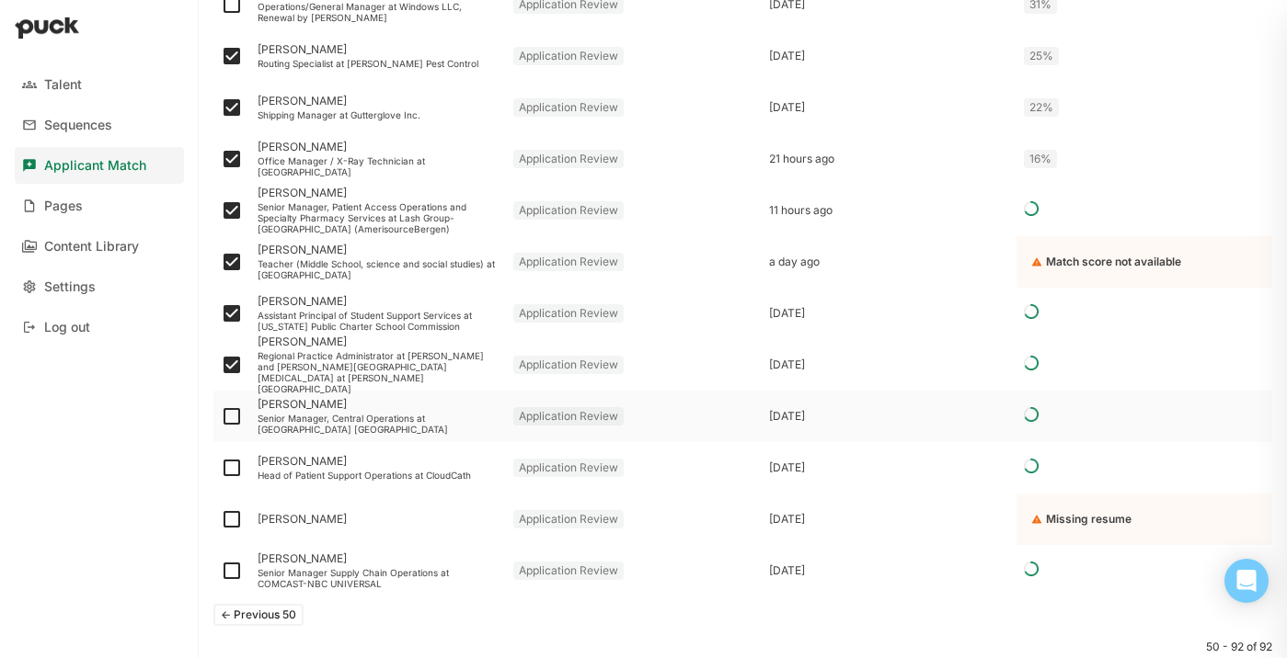
click at [221, 418] on input "checkbox" at bounding box center [220, 417] width 1 height 1
checkbox input "true"
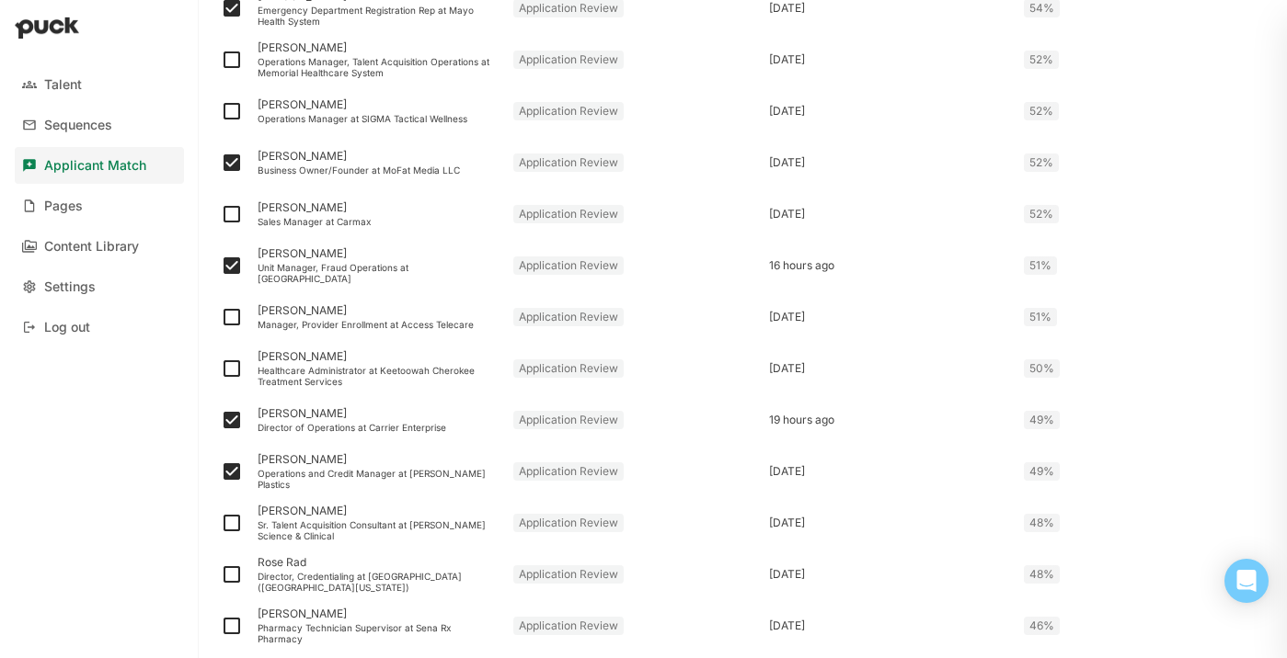
scroll to position [0, 0]
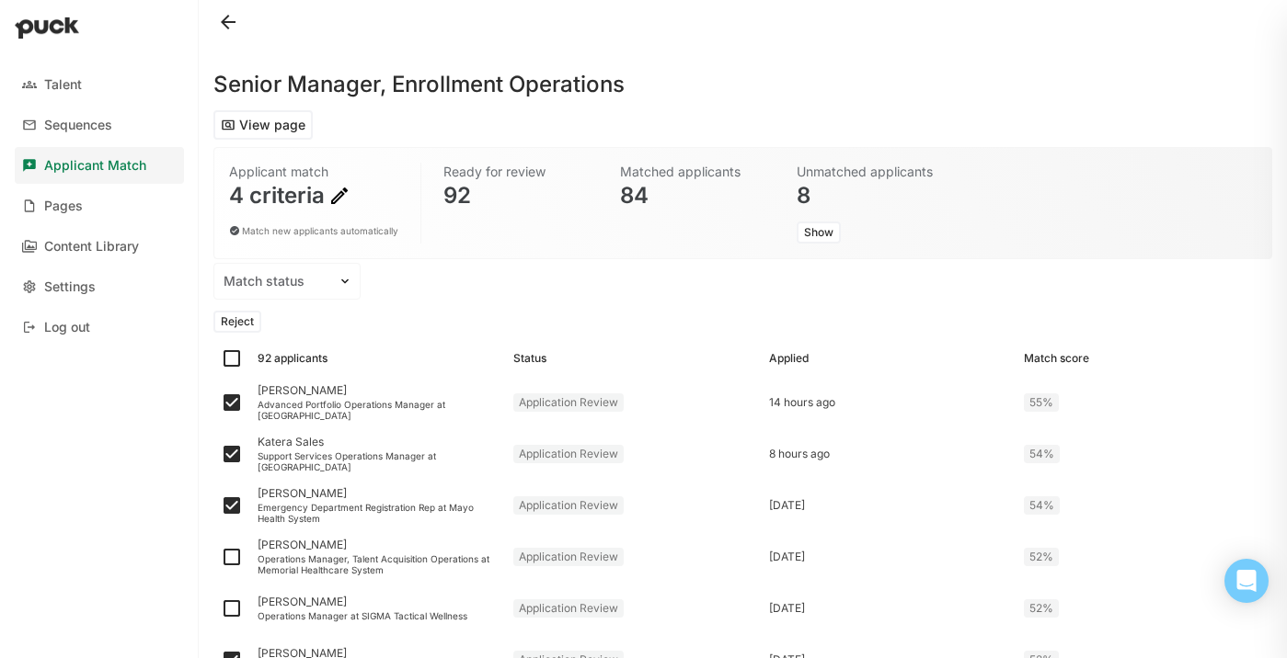
click at [248, 323] on button "Reject" at bounding box center [237, 322] width 48 height 22
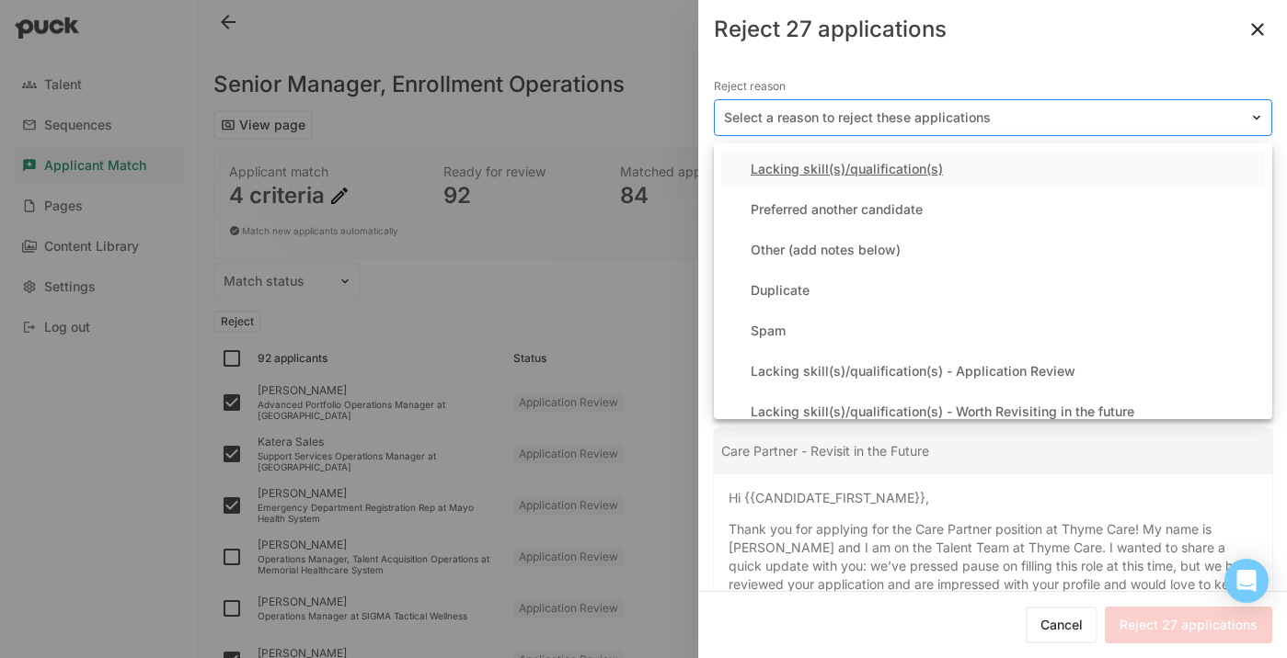
click at [953, 126] on div at bounding box center [982, 118] width 516 height 19
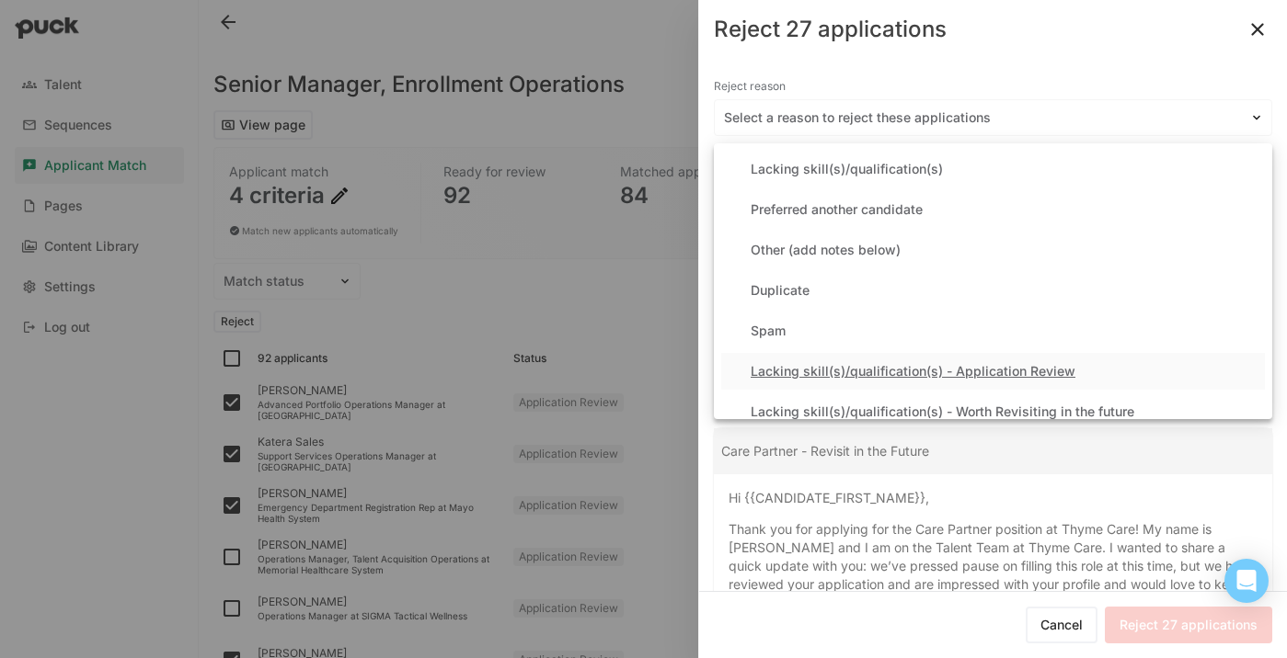
click at [881, 372] on div "Lacking skill(s)/qualification(s) - Application Review" at bounding box center [912, 372] width 325 height 16
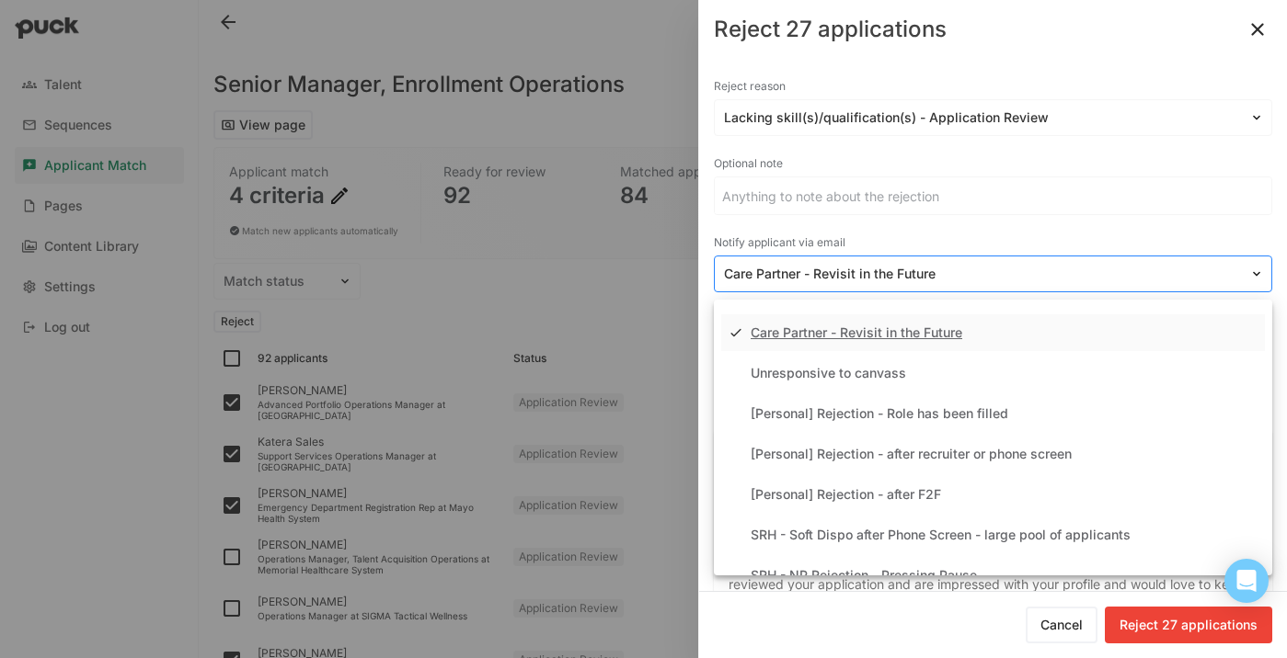
click at [865, 272] on div at bounding box center [982, 274] width 516 height 19
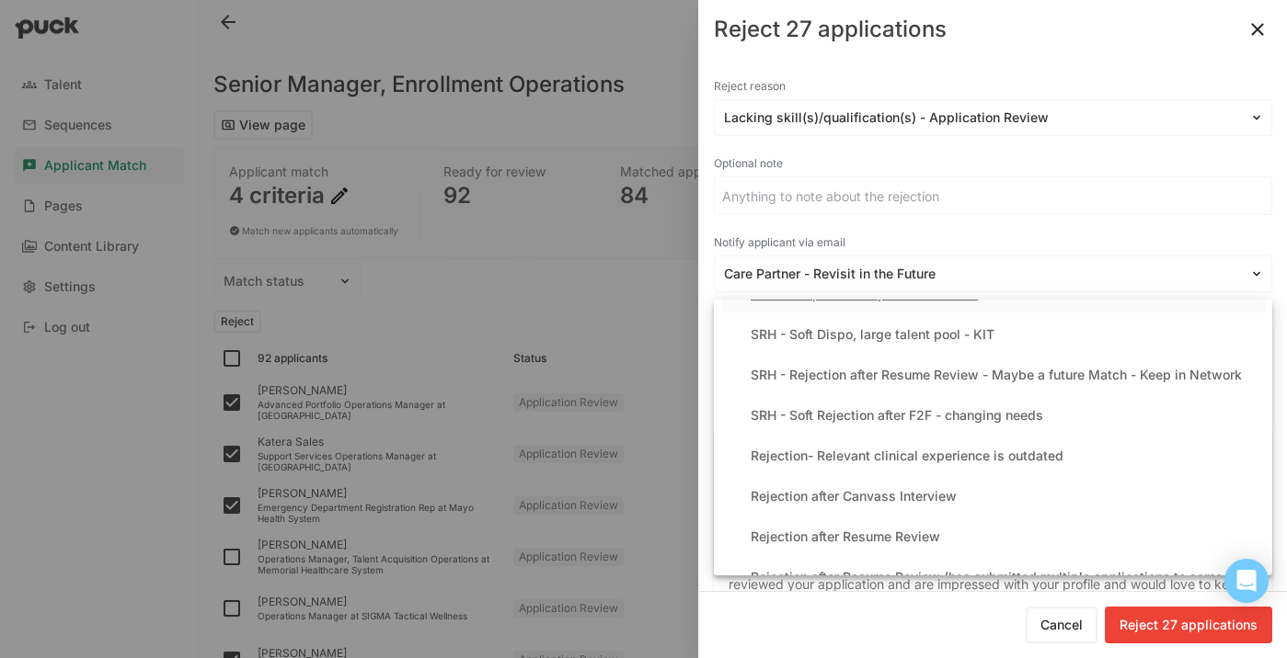
scroll to position [369, 0]
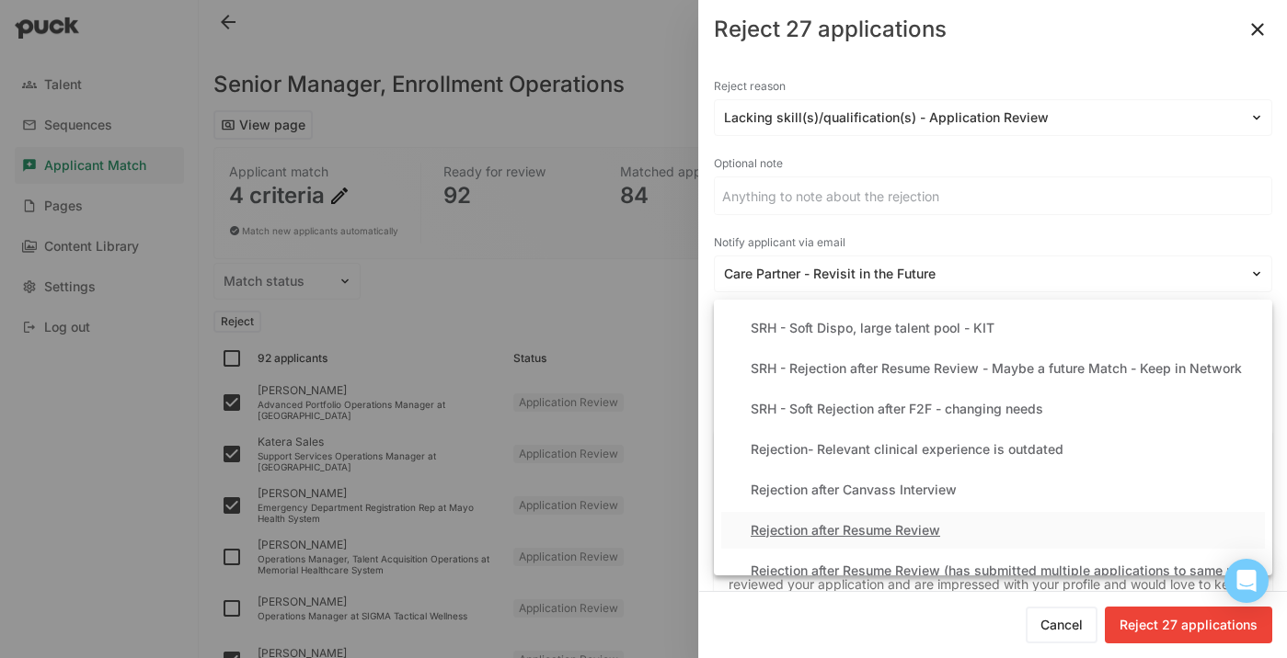
click at [852, 524] on div "Rejection after Resume Review" at bounding box center [844, 531] width 189 height 16
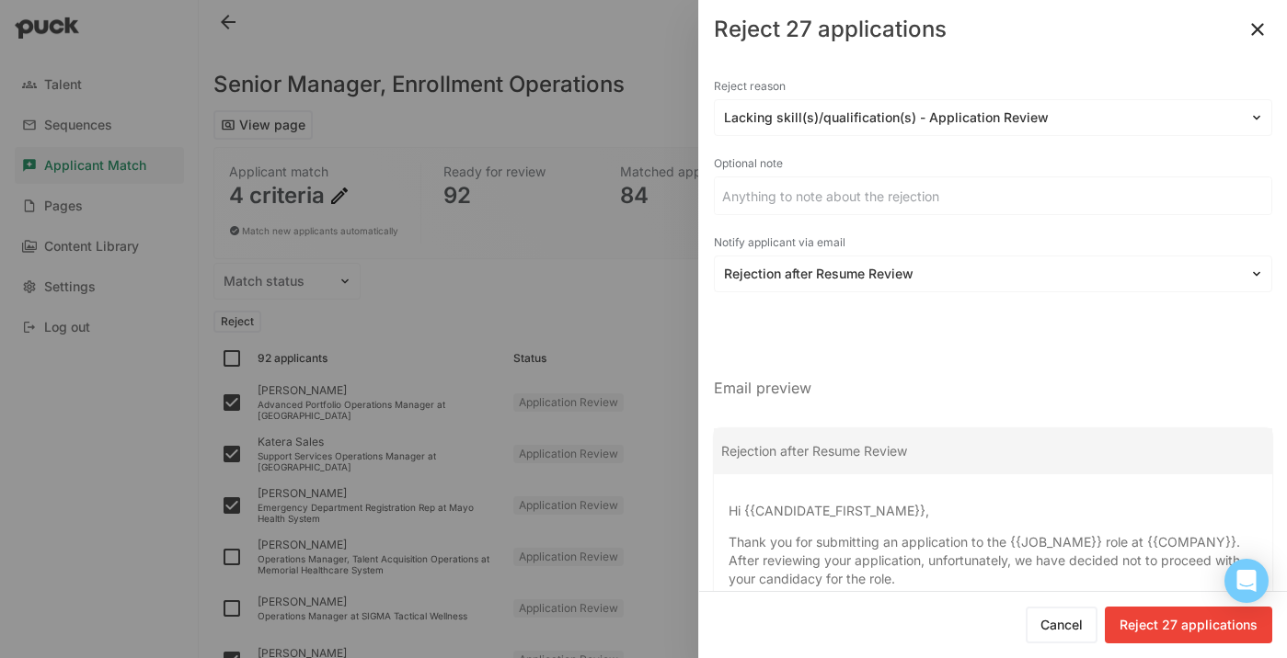
scroll to position [154, 0]
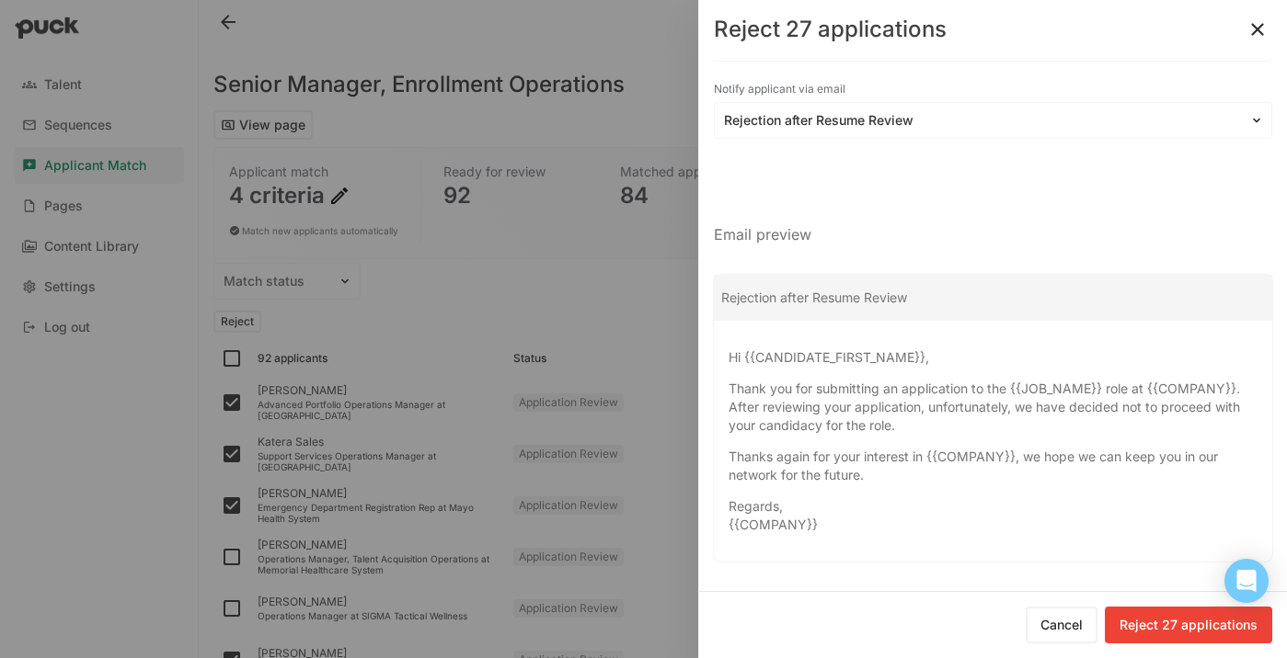
click at [1163, 633] on button "Reject 27 applications" at bounding box center [1188, 625] width 167 height 37
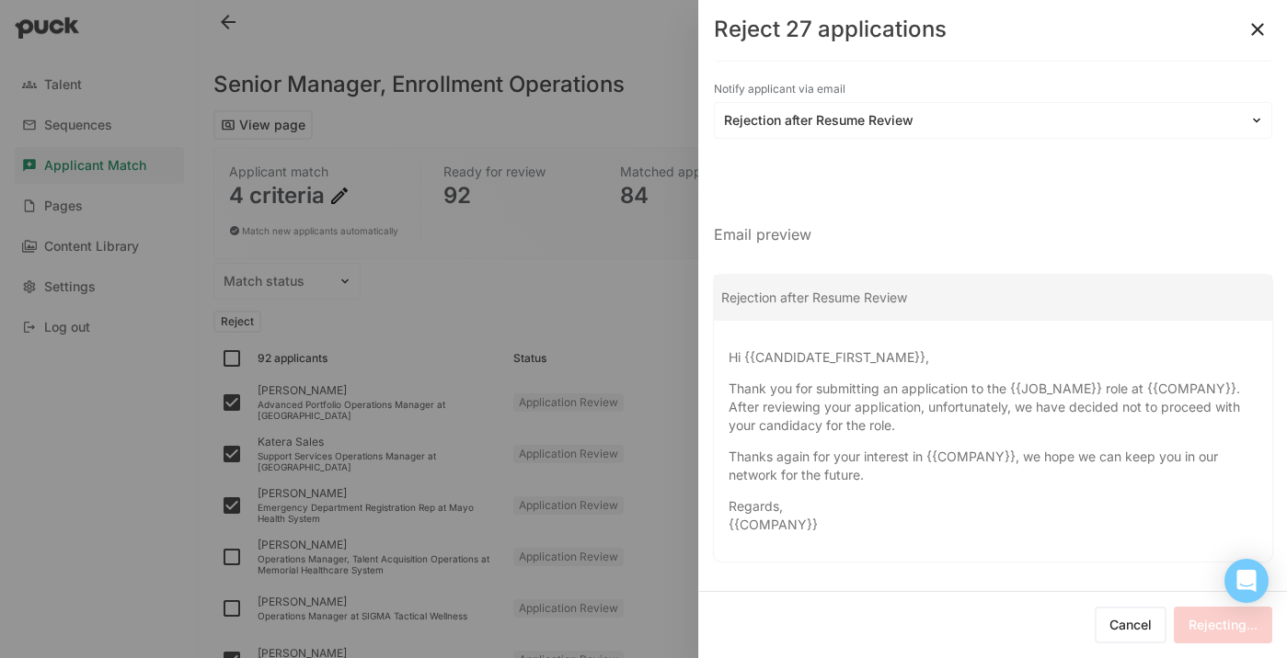
checkbox input "false"
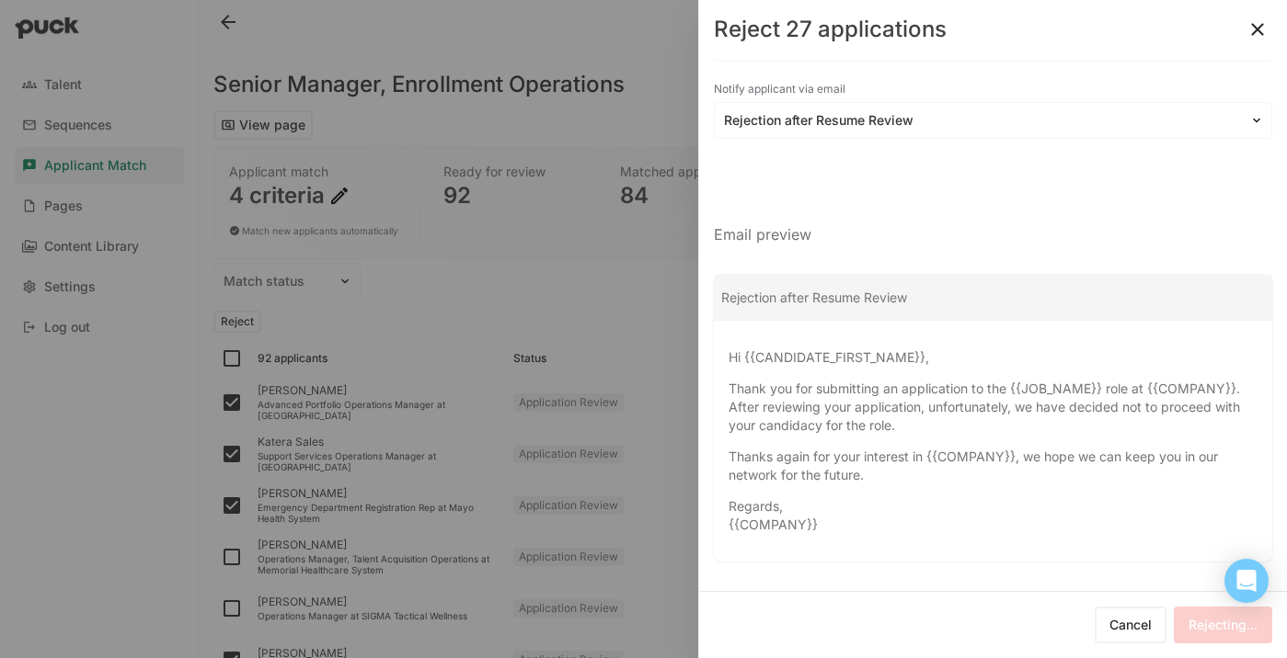
checkbox input "false"
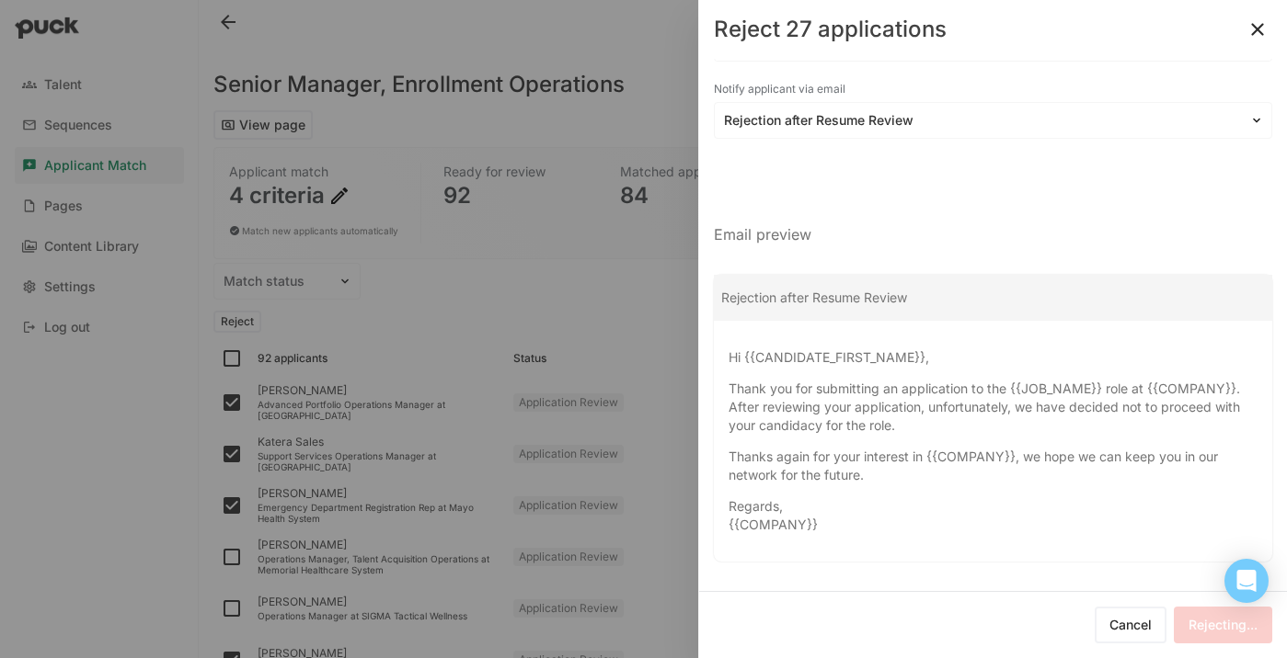
checkbox input "false"
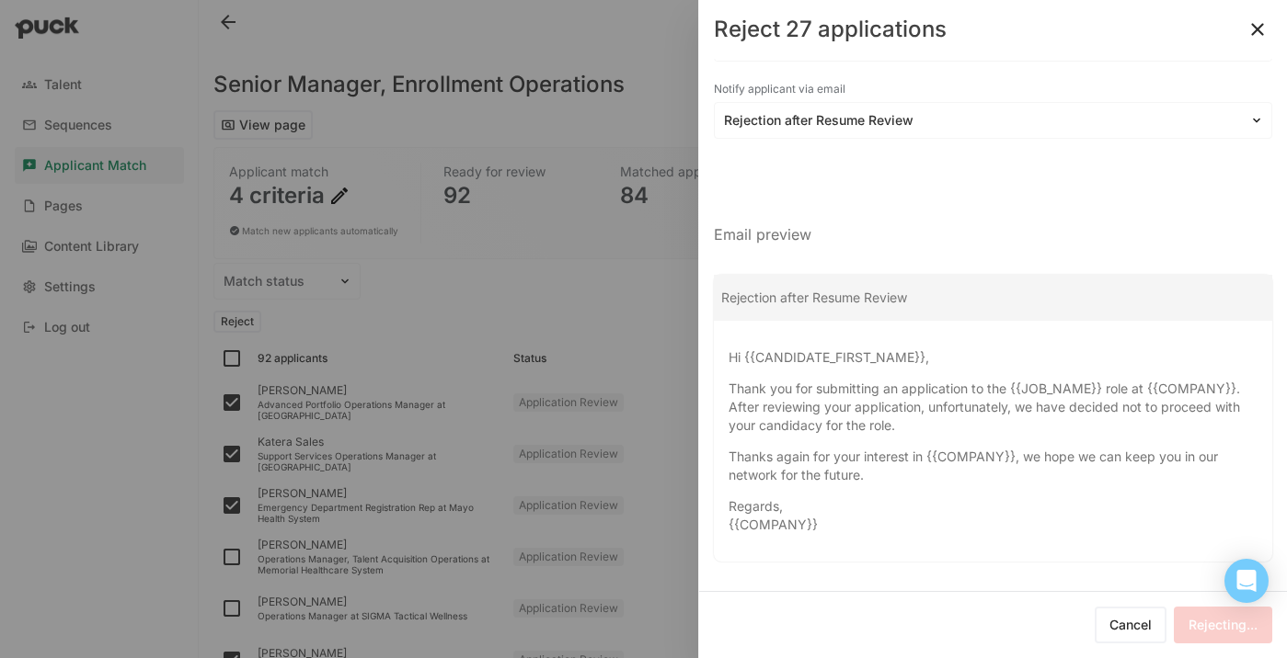
checkbox input "false"
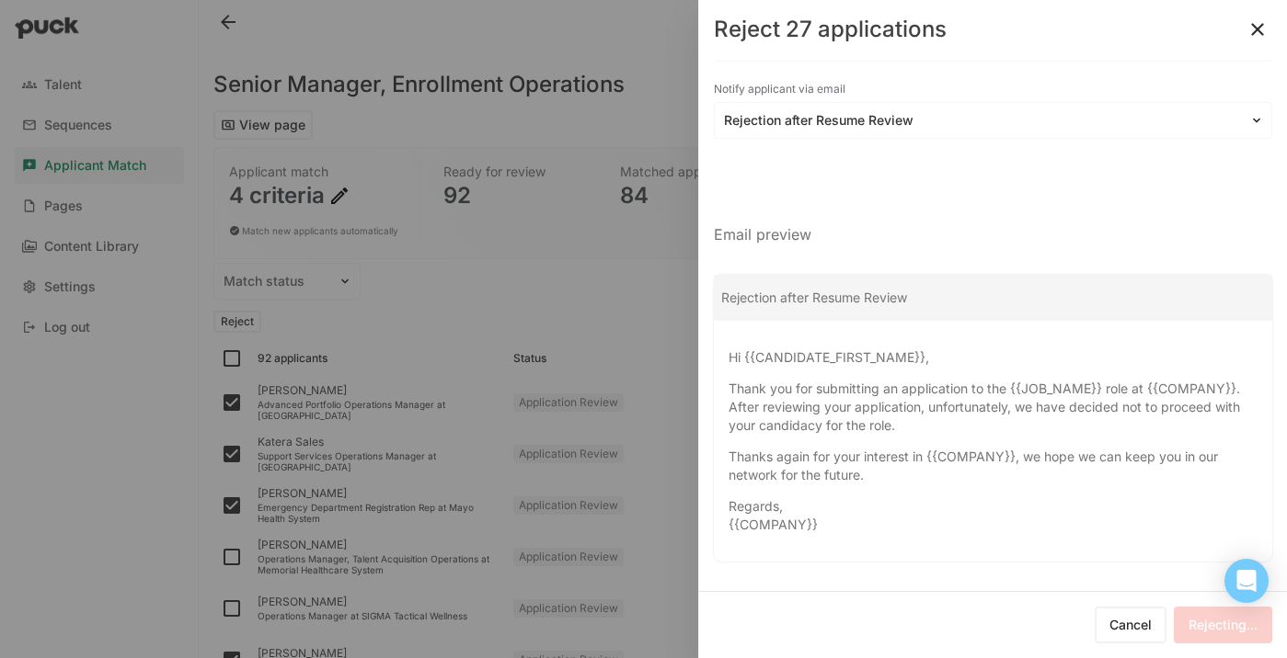
checkbox input "false"
